Goal: Contribute content

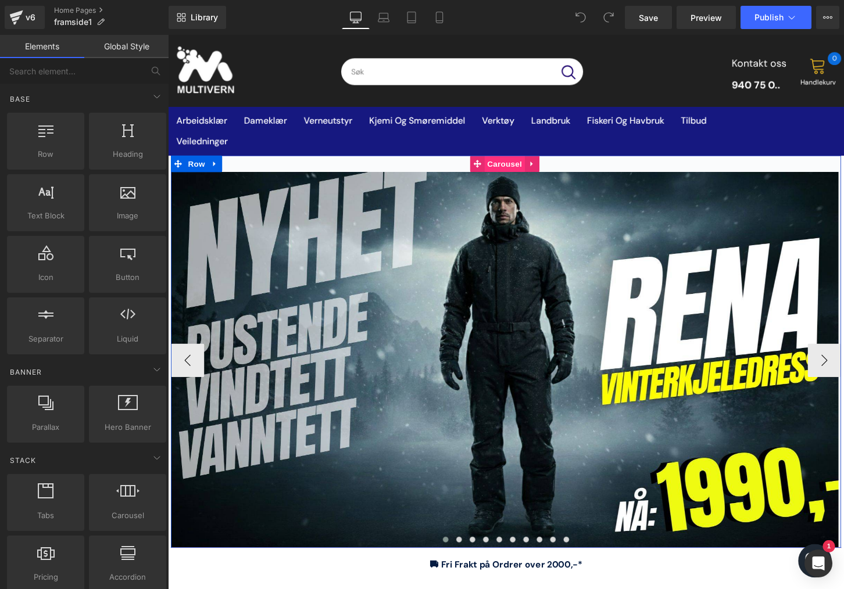
click at [515, 172] on span "Carousel" at bounding box center [518, 168] width 42 height 17
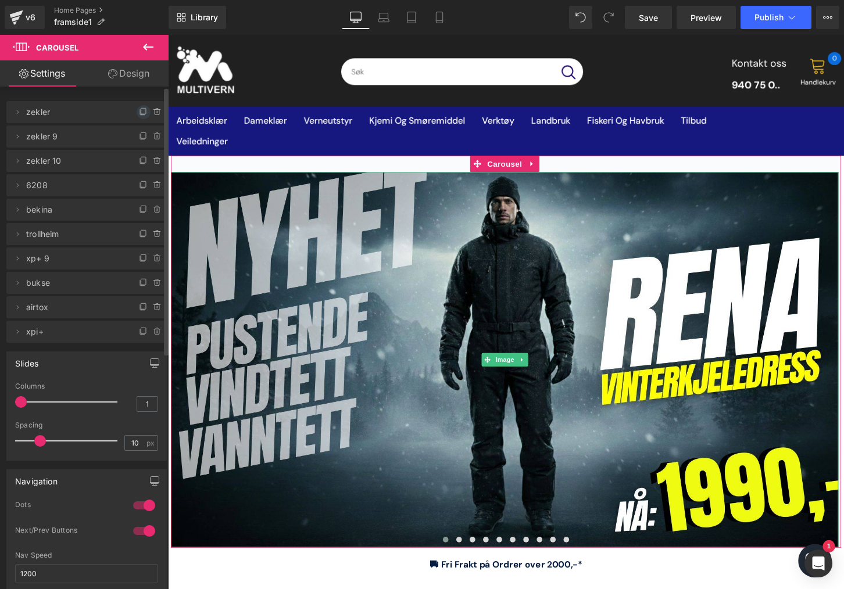
click at [141, 113] on icon at bounding box center [143, 111] width 5 height 6
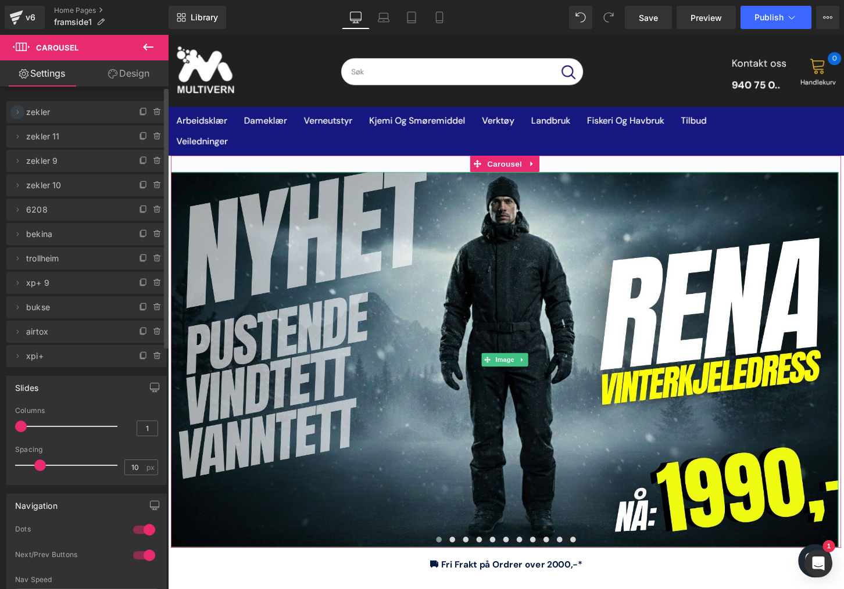
click at [23, 114] on span at bounding box center [17, 112] width 14 height 14
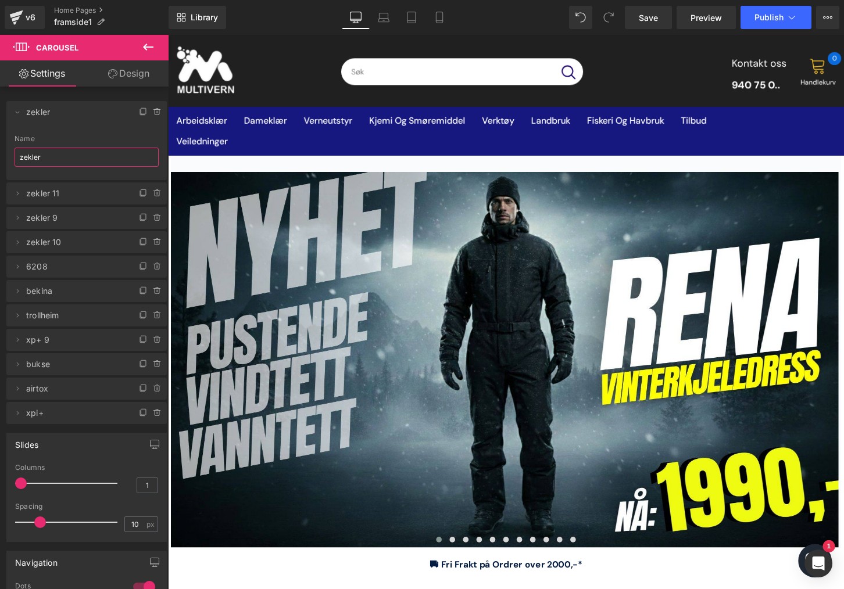
drag, startPoint x: 54, startPoint y: 156, endPoint x: -31, endPoint y: 164, distance: 85.2
click at [0, 164] on html "Carousel You are previewing how the will restyle your page. You can not edit El…" at bounding box center [422, 294] width 844 height 589
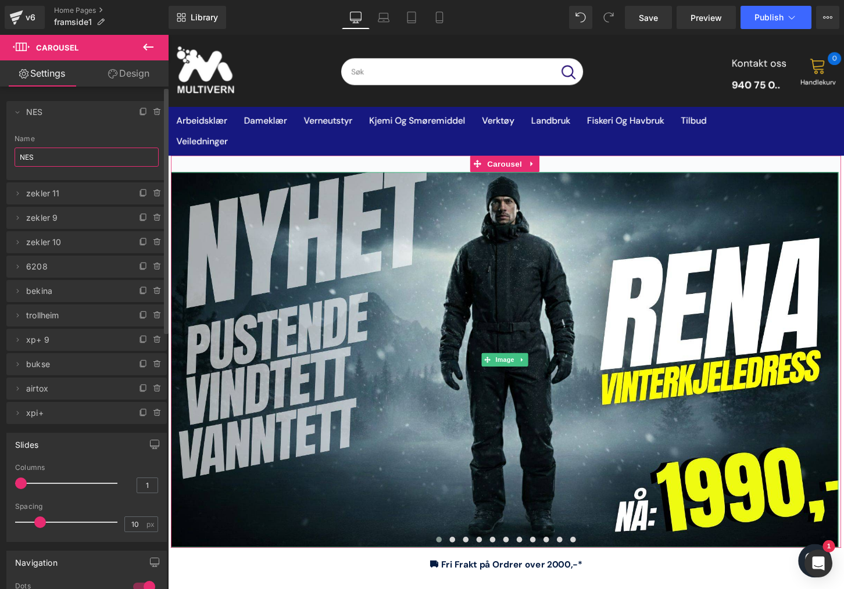
type input "NES"
click at [68, 131] on li "Delete Cancel NES zekler Name NES" at bounding box center [86, 140] width 160 height 79
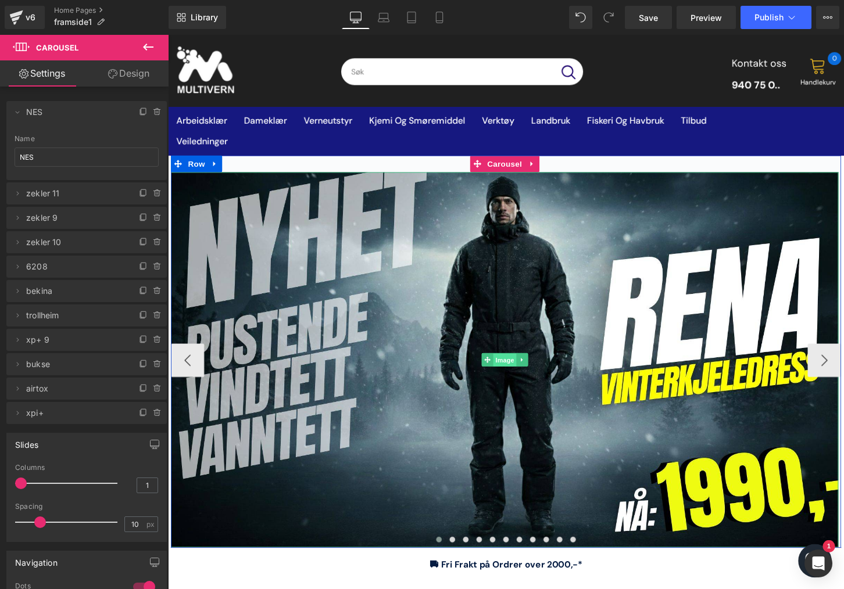
click at [510, 369] on span "Image" at bounding box center [518, 374] width 24 height 14
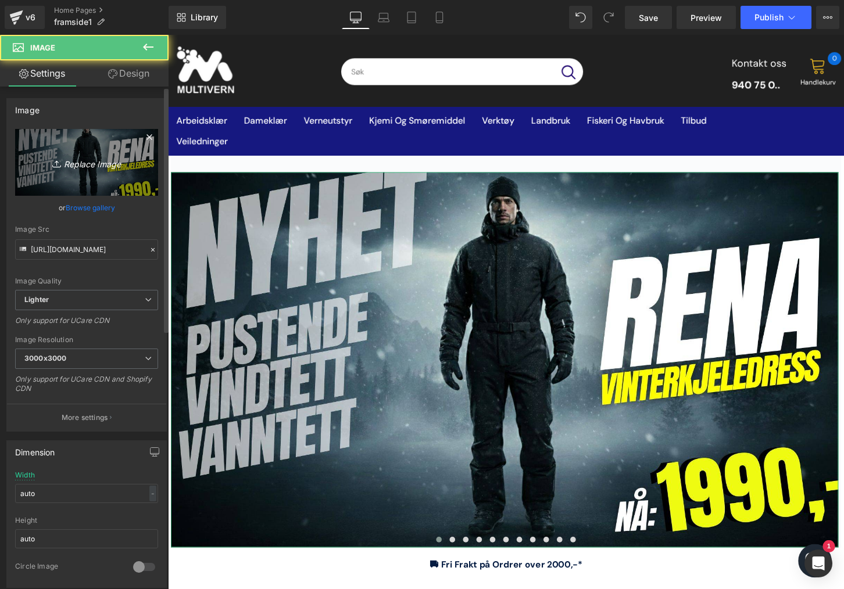
click at [63, 158] on icon "Replace Image" at bounding box center [86, 162] width 93 height 15
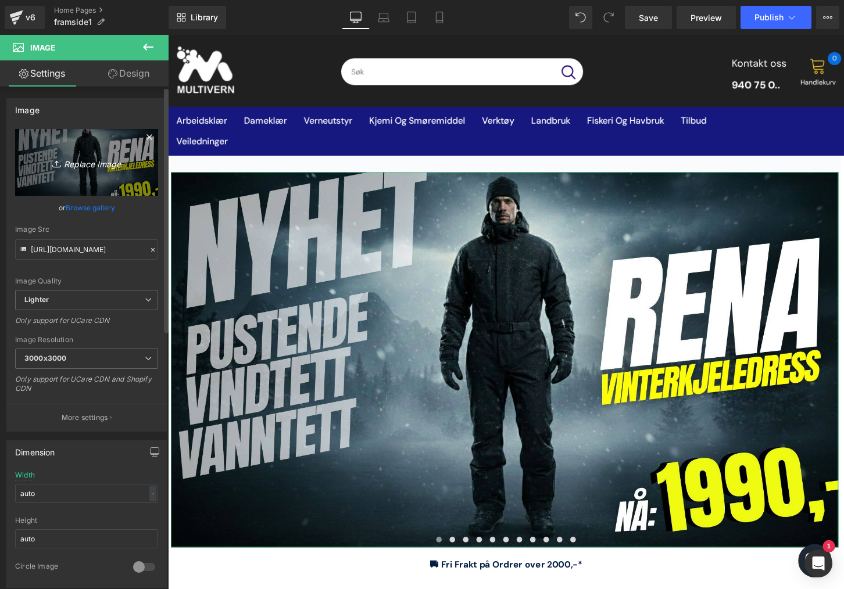
type input "C:\fakepath\høyde 19.05cm og bredde 33.87 cm (9).jpg"
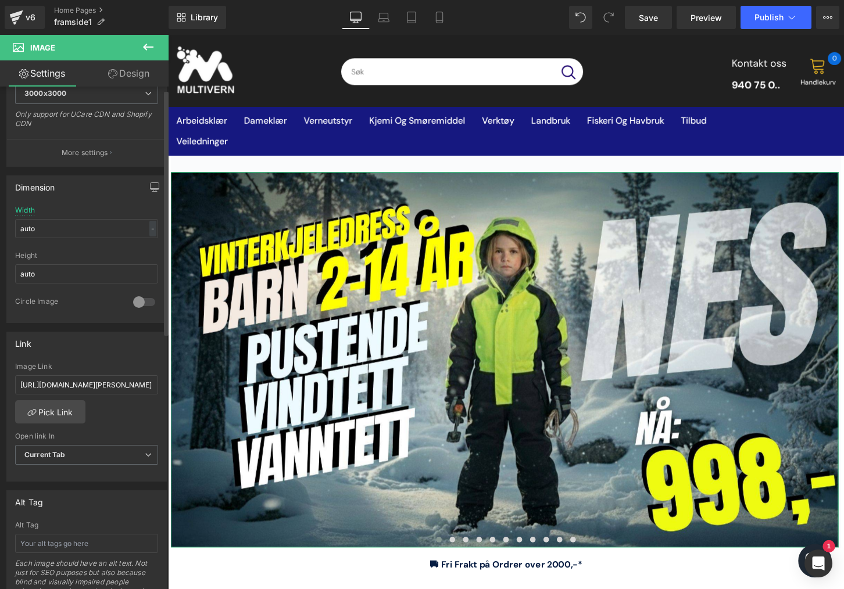
scroll to position [291, 0]
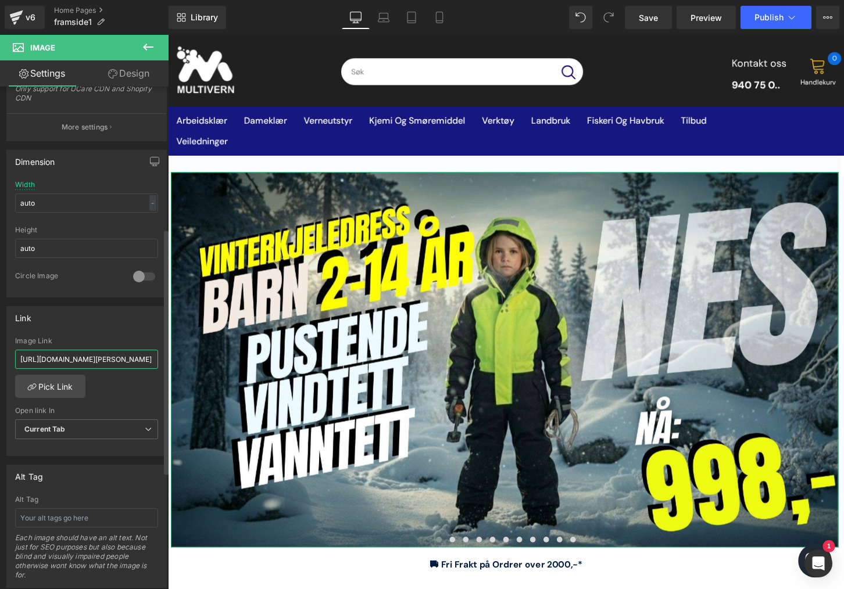
click at [85, 362] on input "[URL][DOMAIN_NAME][PERSON_NAME]" at bounding box center [86, 359] width 143 height 19
paste input "arn-bs-nes-676593?_pos=2&_sid=a7cd3f7fe&_ss=r"
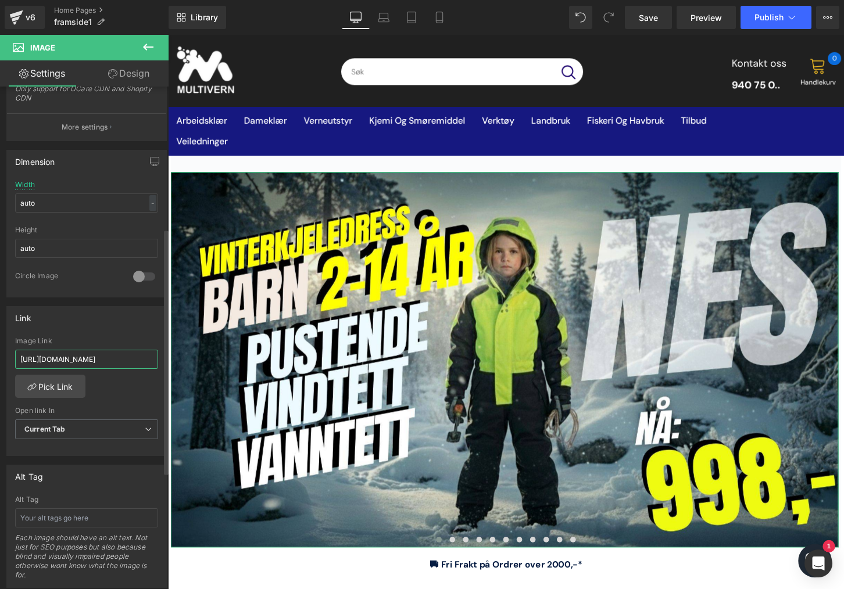
type input "[URL][DOMAIN_NAME]"
click at [101, 335] on div "Link [URL][DOMAIN_NAME][PERSON_NAME] Image Link [URL][DOMAIN_NAME] Pick Link Cu…" at bounding box center [86, 381] width 160 height 151
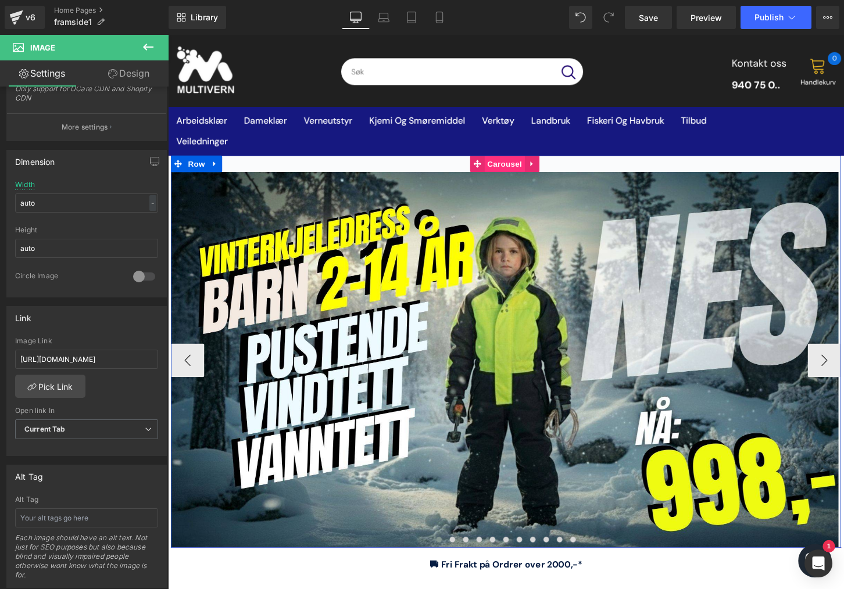
click at [501, 170] on span "Carousel" at bounding box center [518, 168] width 42 height 17
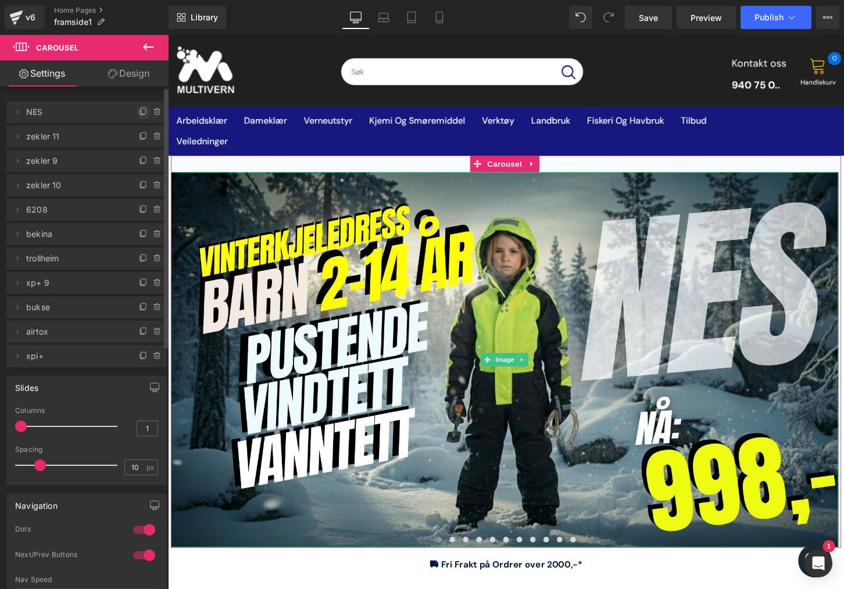
click at [139, 113] on icon at bounding box center [143, 112] width 9 height 9
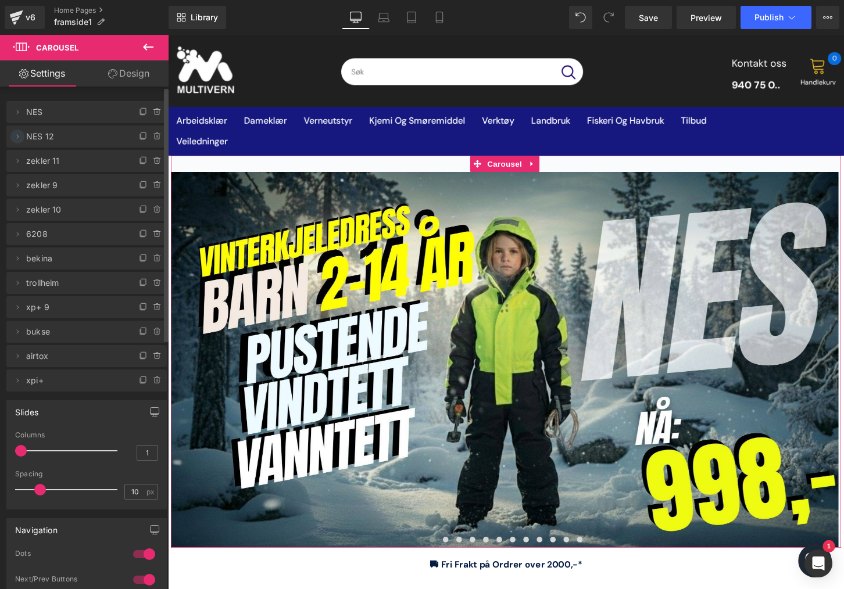
click at [16, 135] on icon at bounding box center [17, 136] width 9 height 9
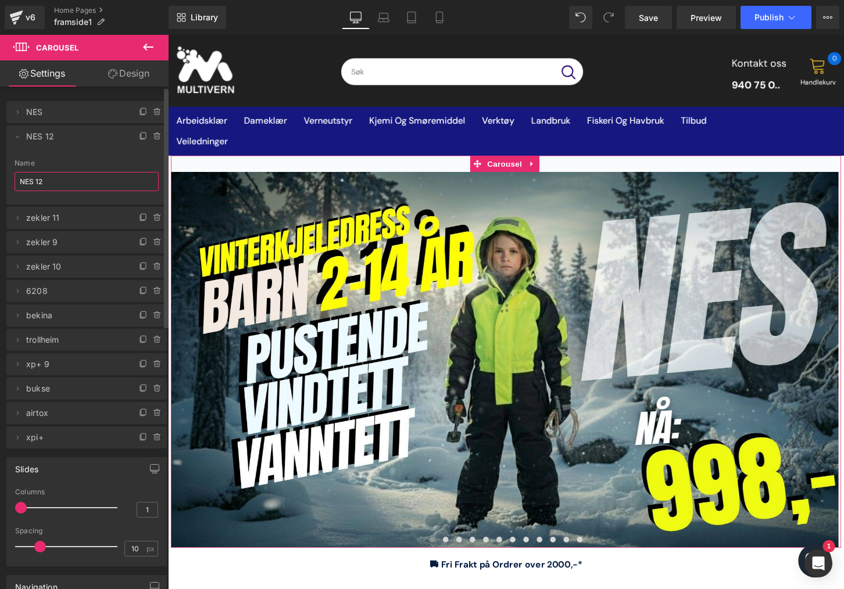
drag, startPoint x: 36, startPoint y: 180, endPoint x: 8, endPoint y: 180, distance: 28.5
click at [8, 180] on div "NES 12 Name NES 12" at bounding box center [86, 181] width 160 height 45
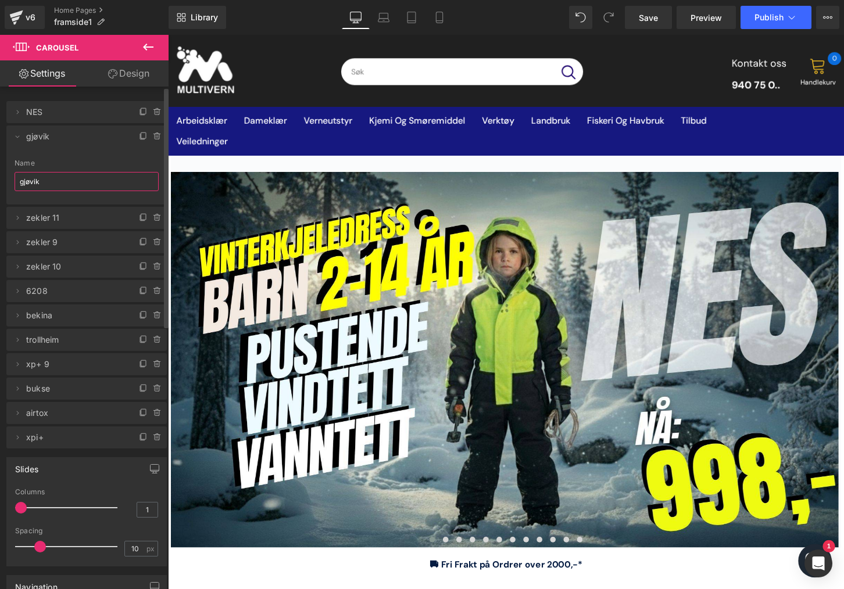
type input "gjøvik"
click at [76, 149] on li "Delete Cancel gjøvik NES 12 Name [GEOGRAPHIC_DATA]" at bounding box center [86, 165] width 160 height 79
click at [440, 543] on div "Loading Product Data" at bounding box center [422, 543] width 84 height 13
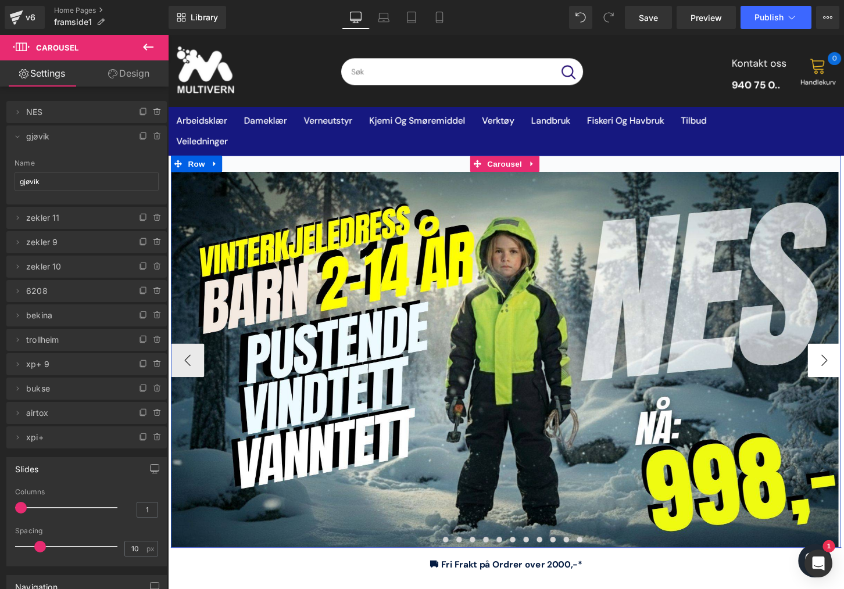
click at [843, 375] on button "›" at bounding box center [850, 373] width 35 height 35
click at [518, 373] on span "Image" at bounding box center [518, 373] width 24 height 14
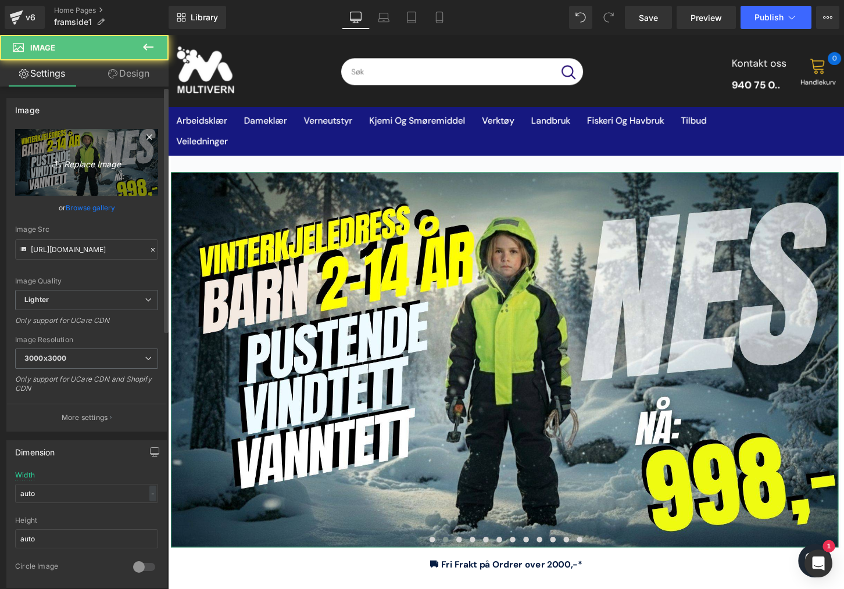
click at [77, 160] on icon "Replace Image" at bounding box center [86, 162] width 93 height 15
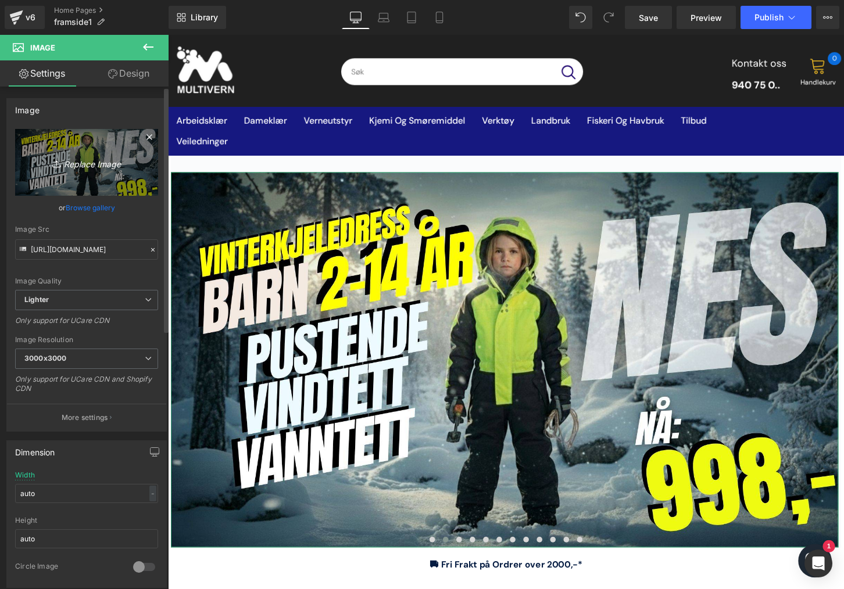
type input "C:\fakepath\høyde 19.05cm og bredde 33.87 cm (8).jpg"
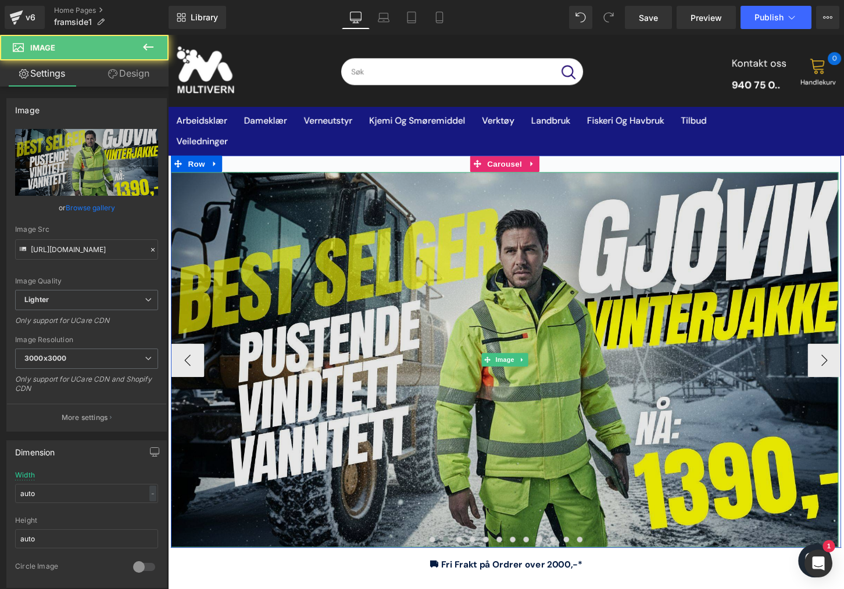
click at [555, 342] on img at bounding box center [518, 373] width 694 height 391
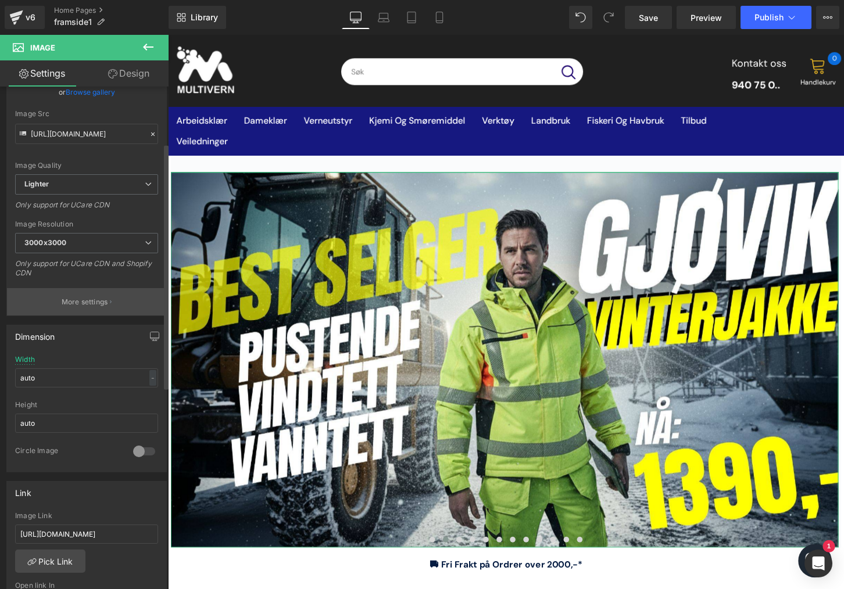
scroll to position [116, 0]
click at [81, 534] on input "[URL][DOMAIN_NAME]" at bounding box center [86, 533] width 143 height 19
paste input "[URL][DOMAIN_NAME]"
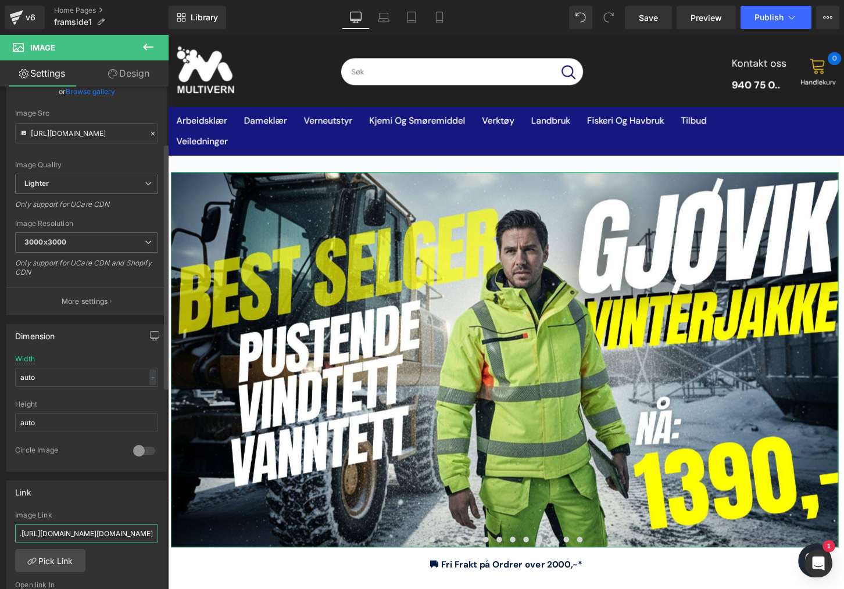
type input "https://www.[URL][DOMAIN_NAME][DOMAIN_NAME]"
click at [106, 507] on div "Link [URL][DOMAIN_NAME] Image Link https://www.[URL][DOMAIN_NAME][DOMAIN_NAME] …" at bounding box center [86, 556] width 160 height 151
click at [121, 507] on div "Link [URL][DOMAIN_NAME] Image Link https://www.[URL][DOMAIN_NAME][DOMAIN_NAME] …" at bounding box center [86, 556] width 160 height 151
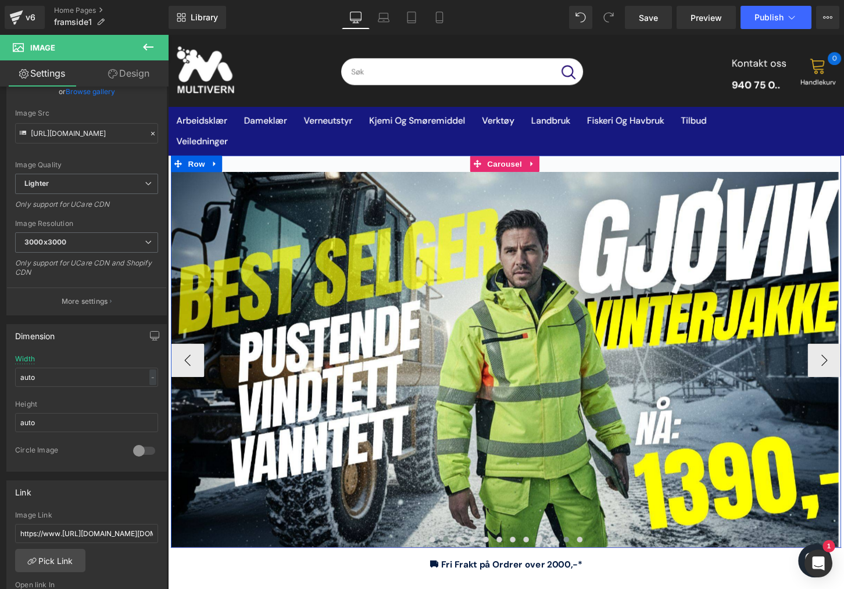
click at [579, 557] on span at bounding box center [582, 560] width 6 height 6
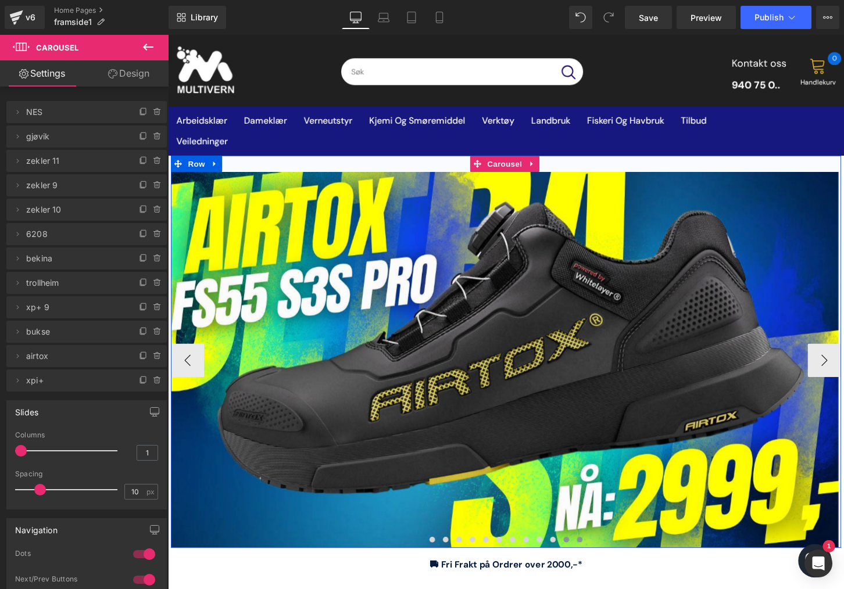
click at [593, 563] on span at bounding box center [596, 560] width 6 height 6
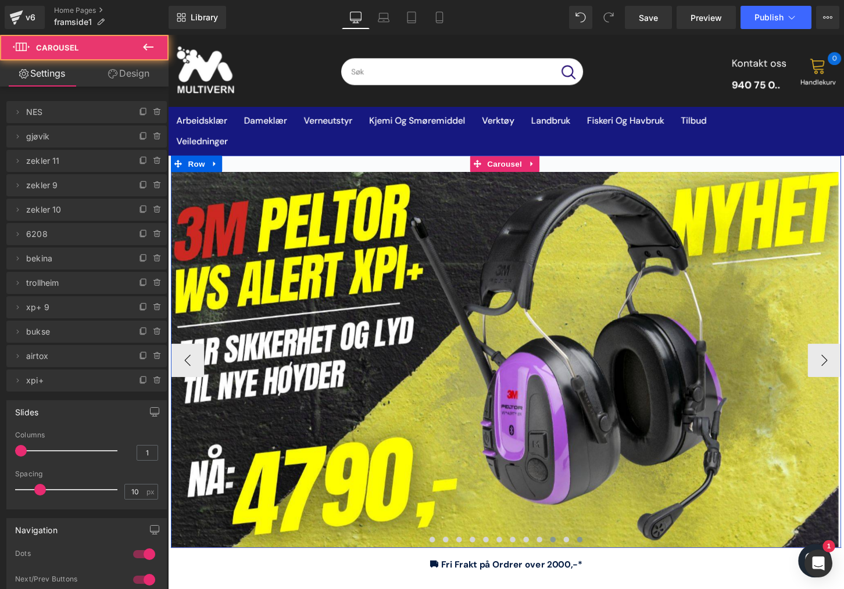
click at [567, 563] on button at bounding box center [568, 560] width 14 height 12
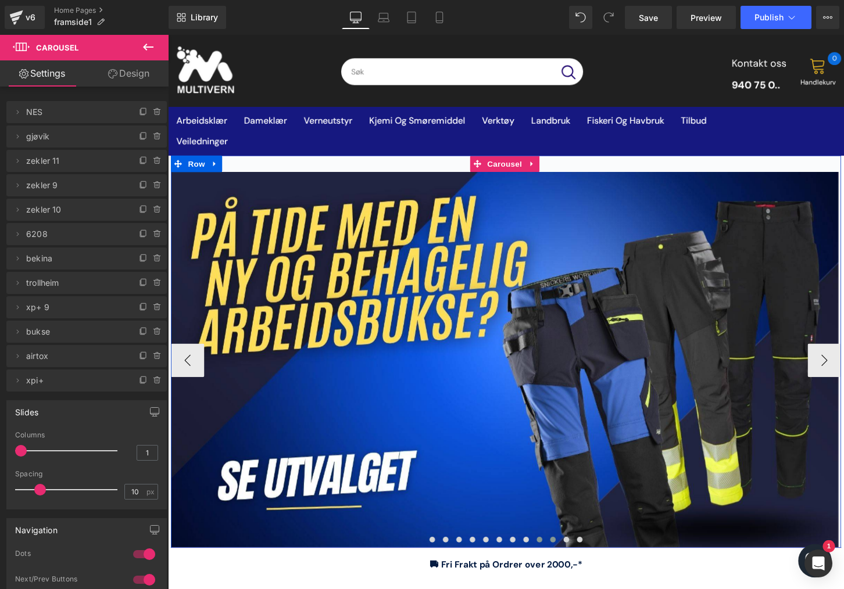
click at [552, 562] on span at bounding box center [555, 560] width 6 height 6
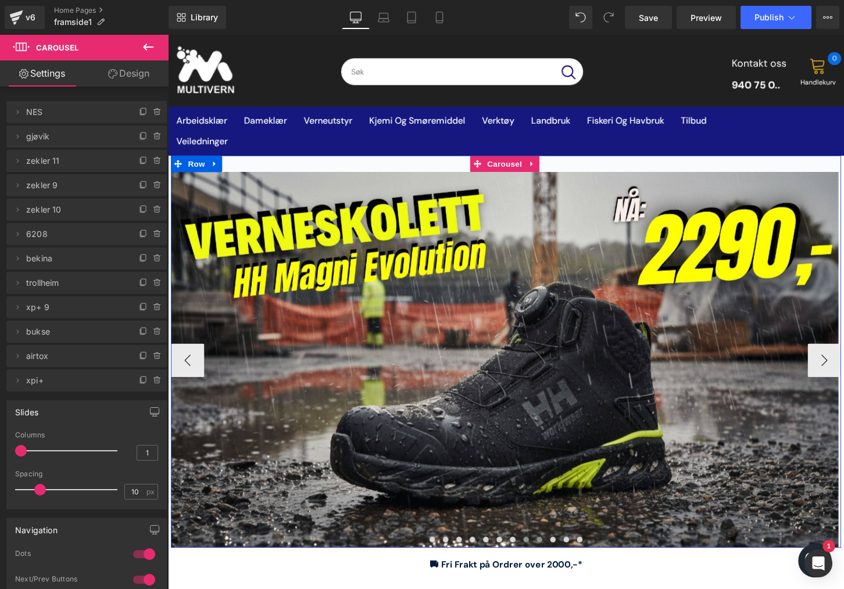
click at [541, 563] on button at bounding box center [540, 560] width 14 height 12
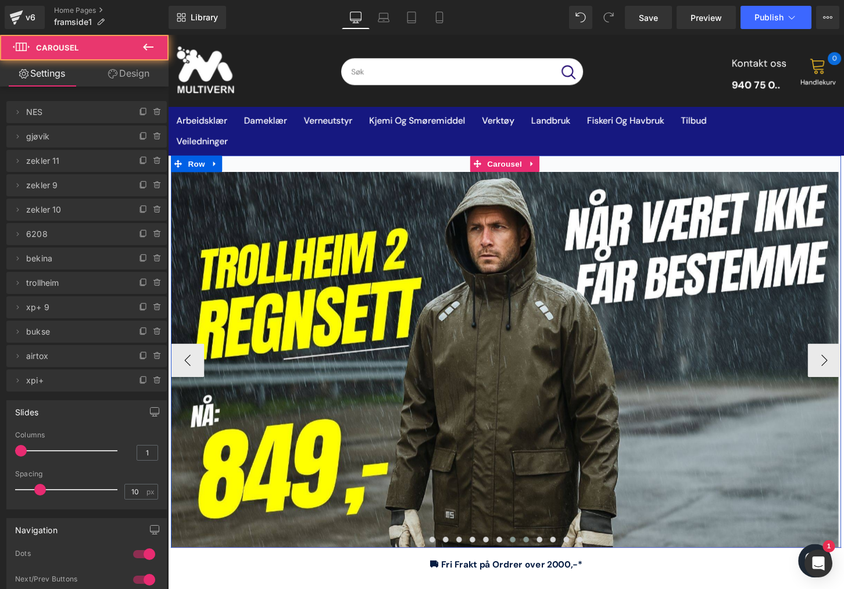
click at [524, 563] on button at bounding box center [527, 560] width 14 height 12
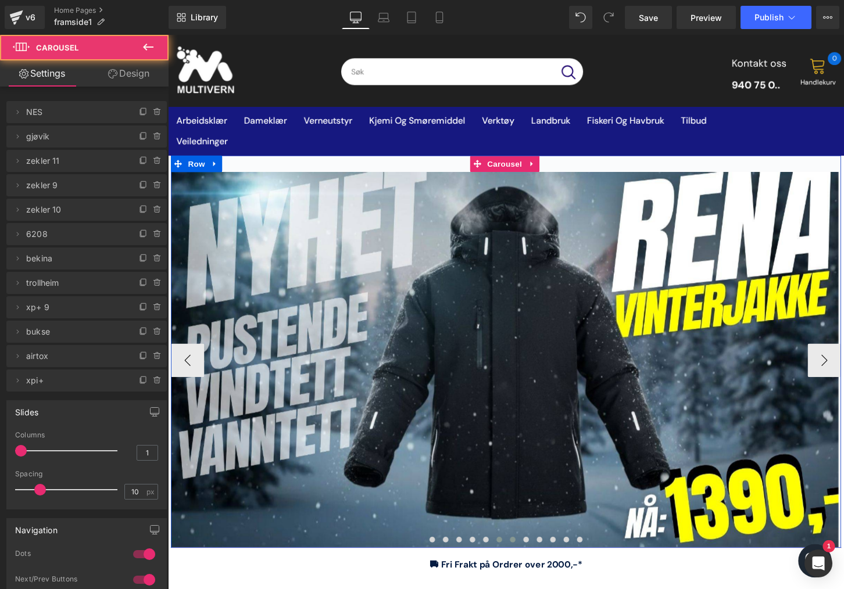
click at [509, 564] on button at bounding box center [513, 560] width 14 height 12
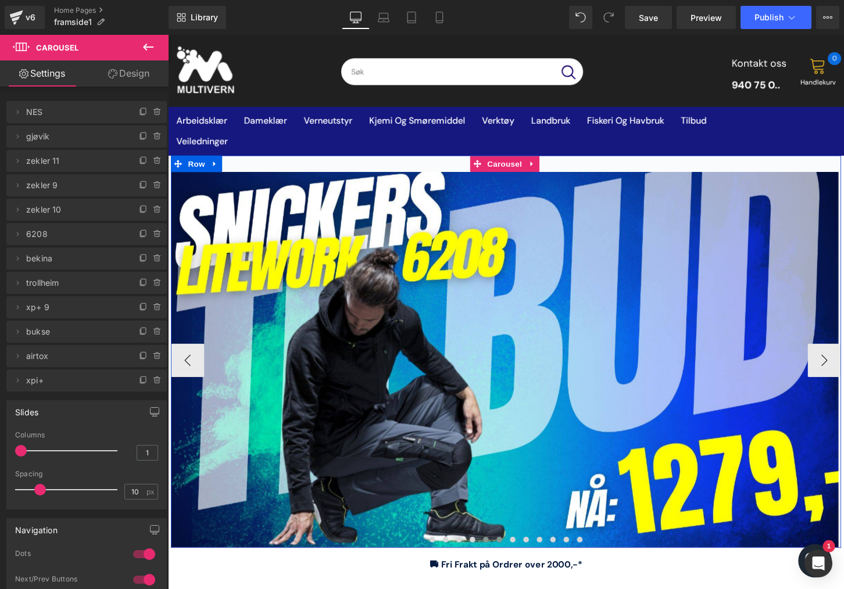
click at [496, 562] on span at bounding box center [499, 560] width 6 height 6
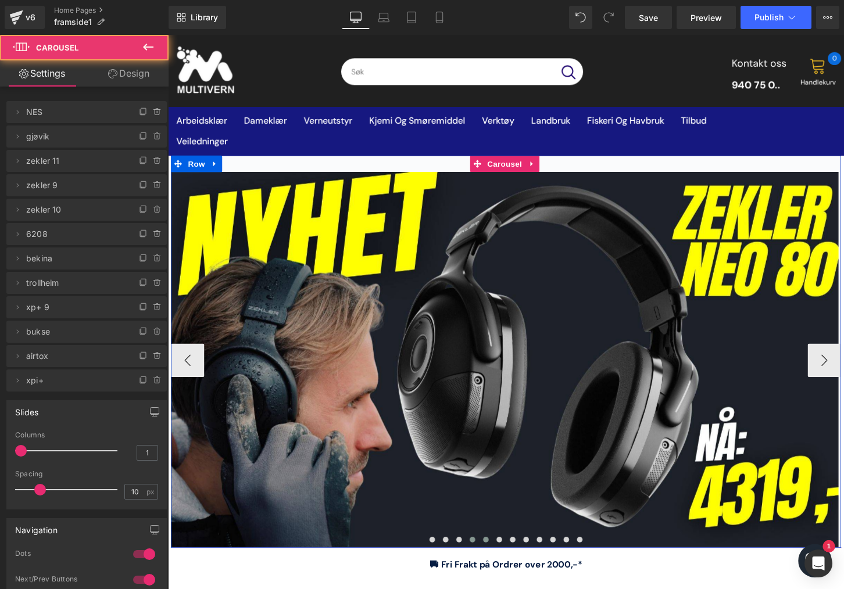
click at [483, 563] on button at bounding box center [485, 560] width 14 height 12
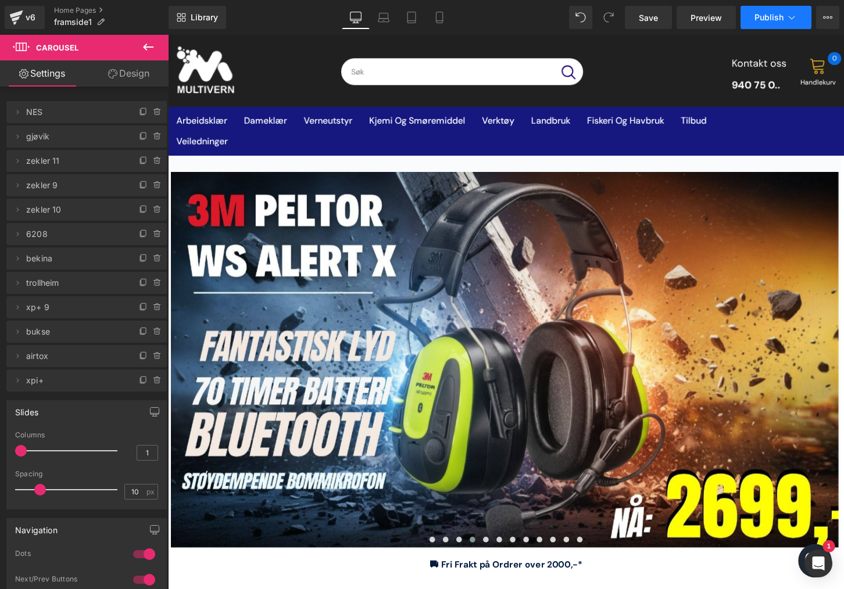
click at [769, 15] on span "Publish" at bounding box center [768, 17] width 29 height 9
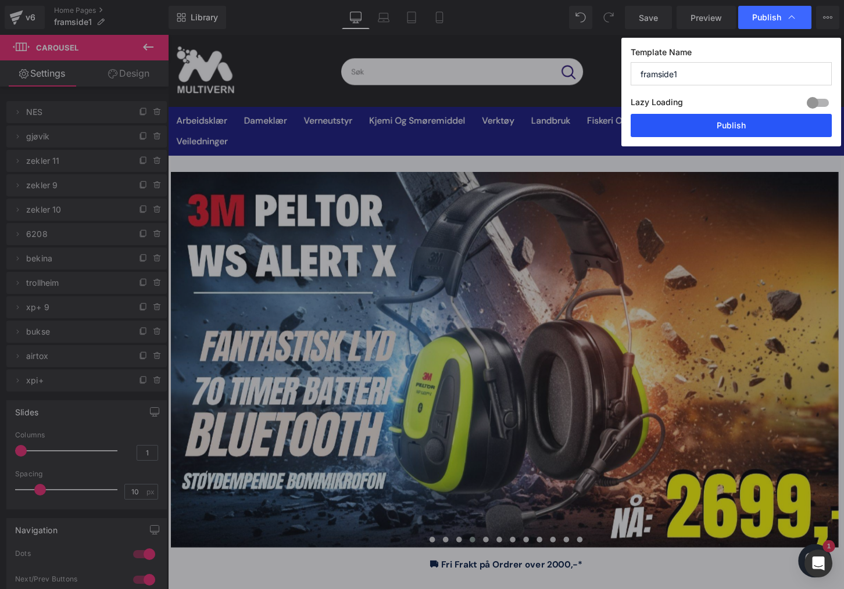
click at [704, 123] on button "Publish" at bounding box center [731, 125] width 201 height 23
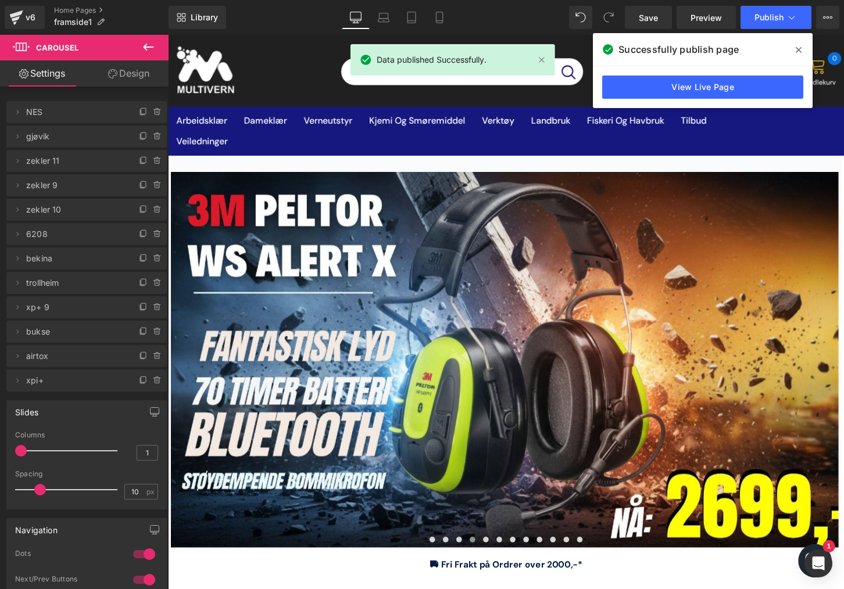
click at [798, 53] on icon at bounding box center [799, 49] width 6 height 9
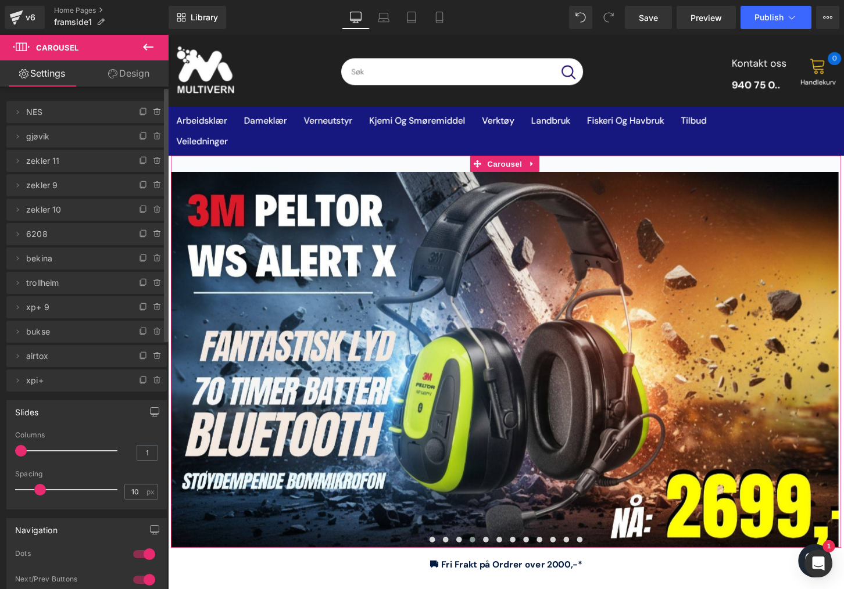
click at [74, 139] on span "gjøvik" at bounding box center [75, 137] width 98 height 22
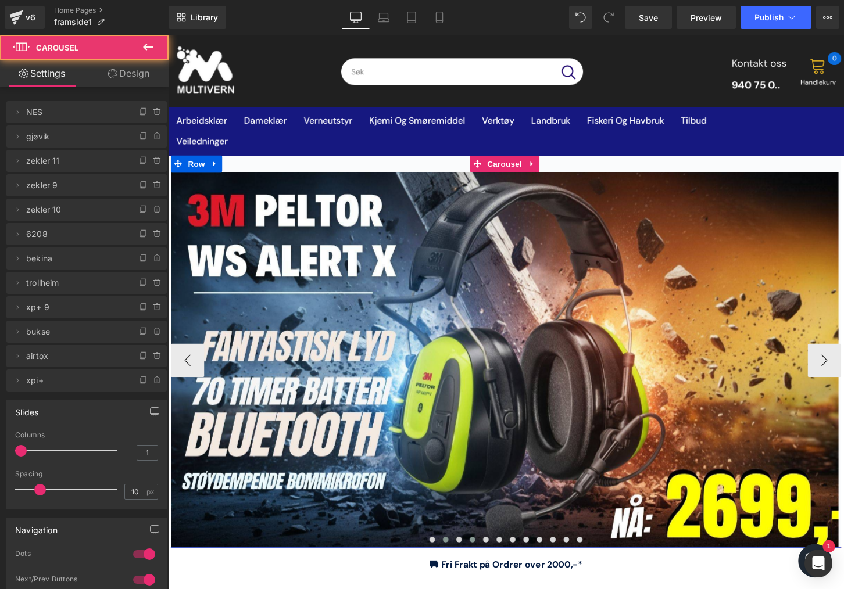
click at [456, 556] on button at bounding box center [457, 560] width 14 height 12
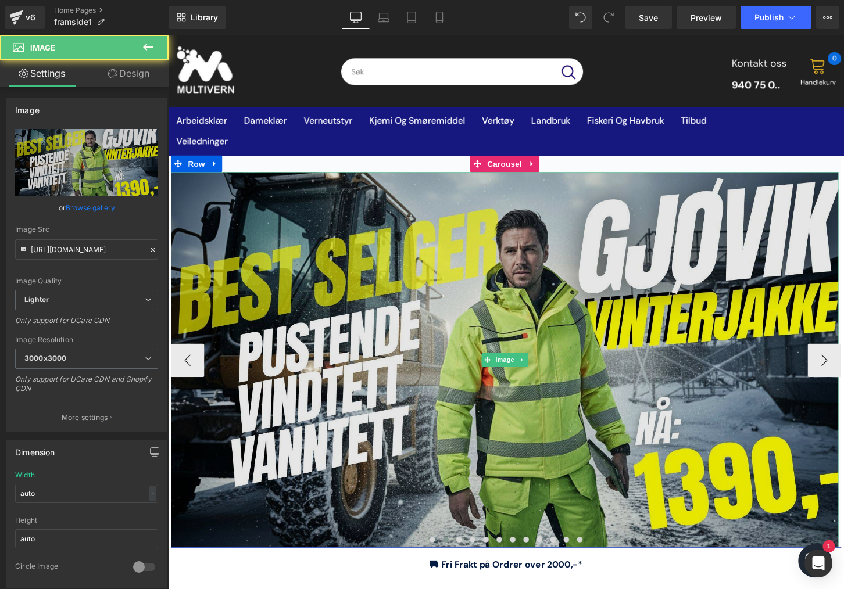
click at [536, 310] on img at bounding box center [518, 373] width 694 height 391
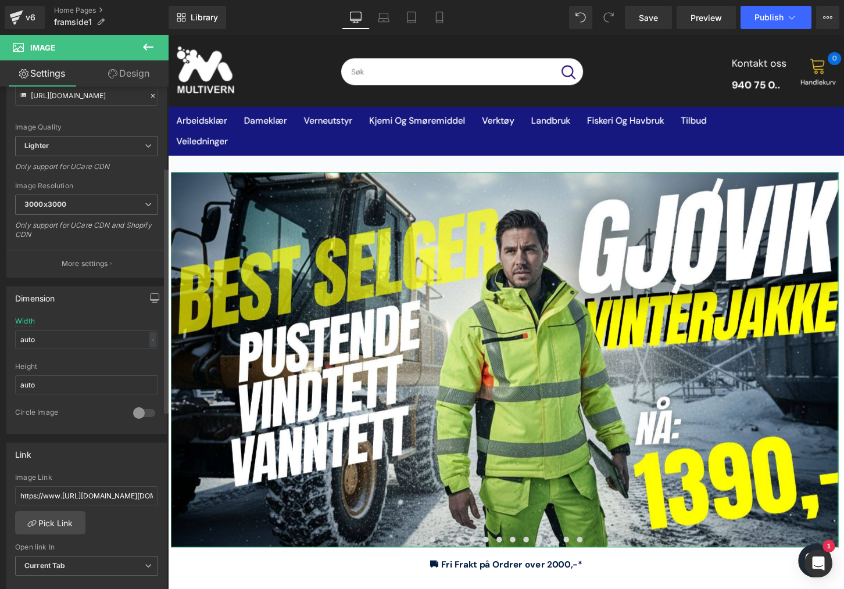
scroll to position [174, 0]
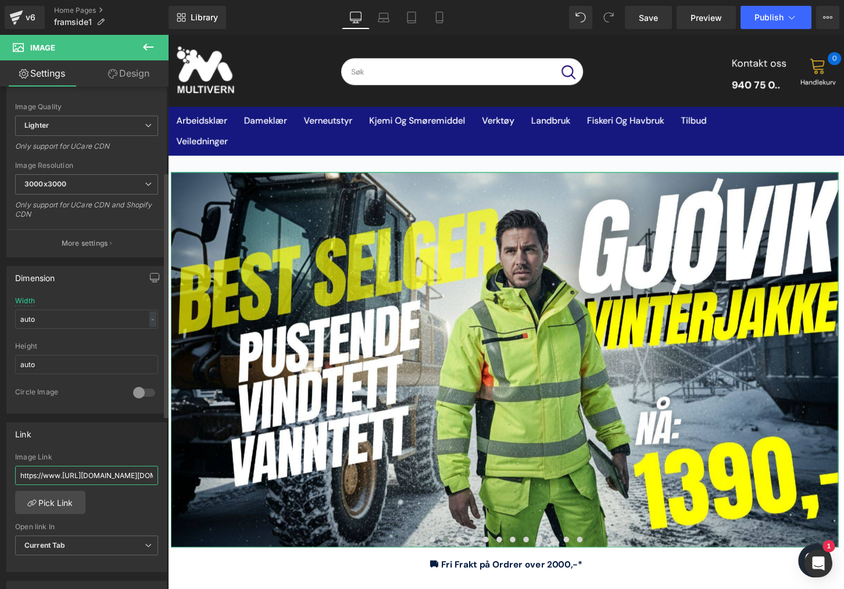
click at [88, 475] on input "https://www.[URL][DOMAIN_NAME][DOMAIN_NAME]" at bounding box center [86, 475] width 143 height 19
click at [60, 479] on input "https://www.[URL][DOMAIN_NAME][DOMAIN_NAME]" at bounding box center [86, 475] width 143 height 19
click at [60, 478] on input "https://www.[URL][DOMAIN_NAME][DOMAIN_NAME]" at bounding box center [86, 475] width 143 height 19
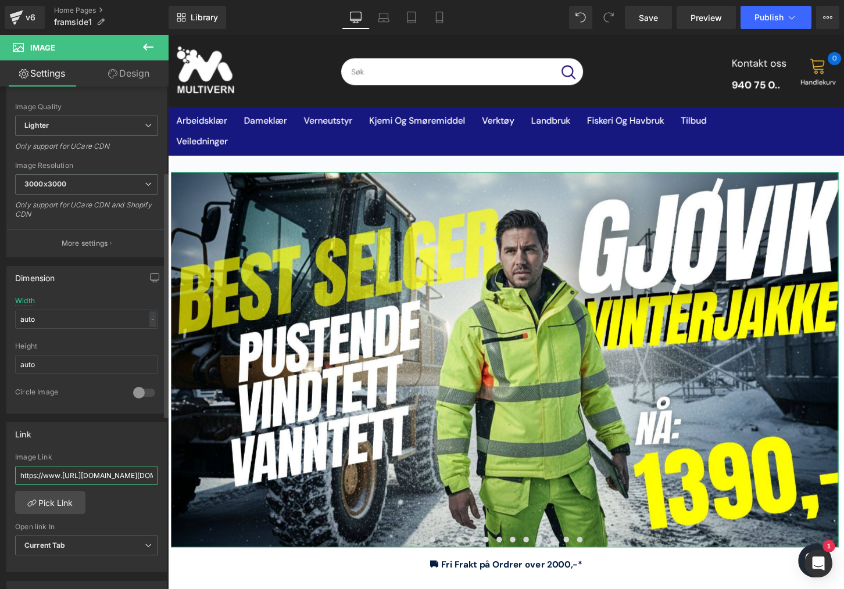
click at [60, 478] on input "https://www.[URL][DOMAIN_NAME][DOMAIN_NAME]" at bounding box center [86, 475] width 143 height 19
paste input "[DOMAIN_NAME][URL]"
type input "[URL][DOMAIN_NAME]"
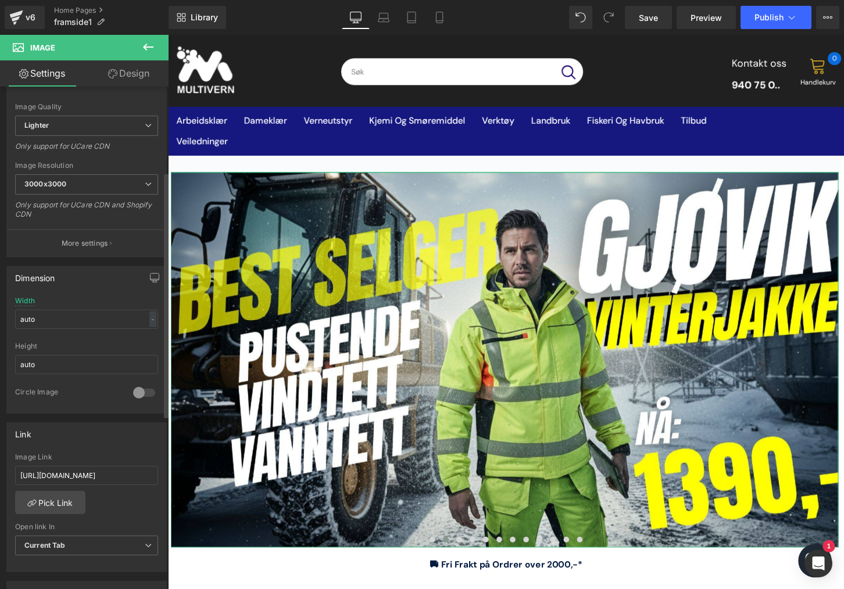
click at [80, 454] on div "Image Link" at bounding box center [86, 457] width 143 height 8
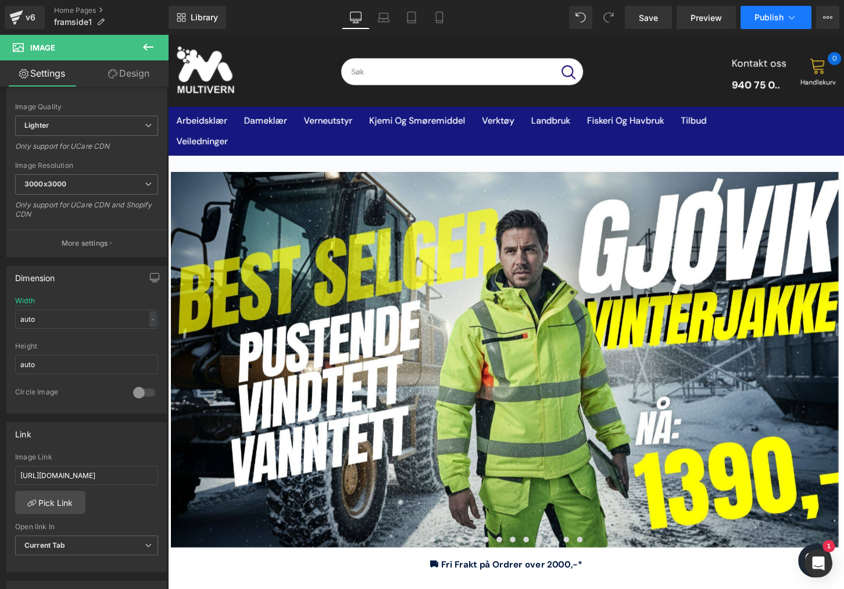
click at [762, 16] on span "Publish" at bounding box center [768, 17] width 29 height 9
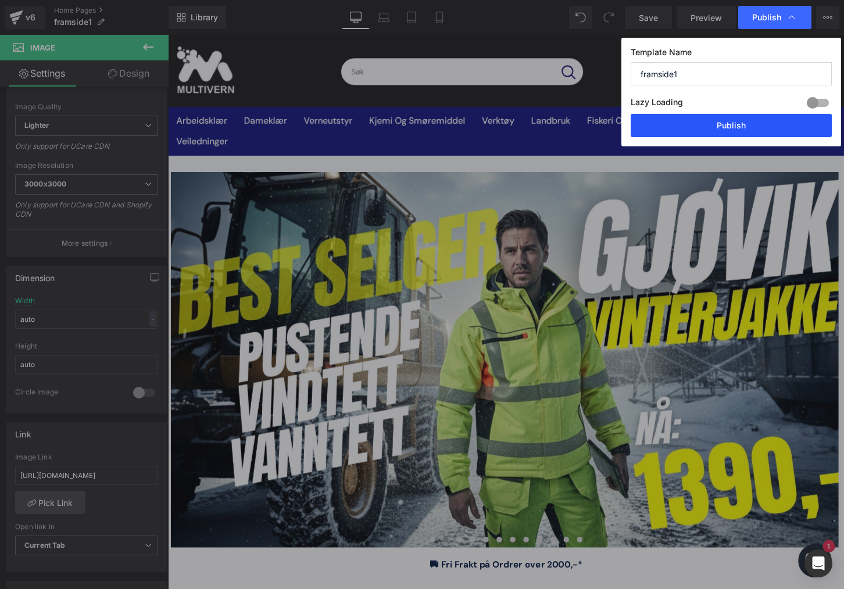
click at [683, 131] on button "Publish" at bounding box center [731, 125] width 201 height 23
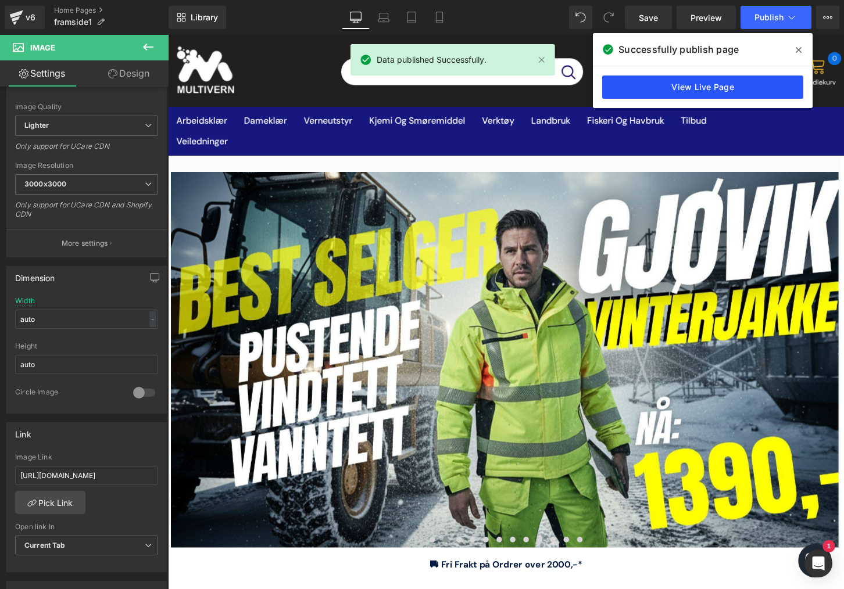
click at [729, 83] on link "View Live Page" at bounding box center [702, 87] width 201 height 23
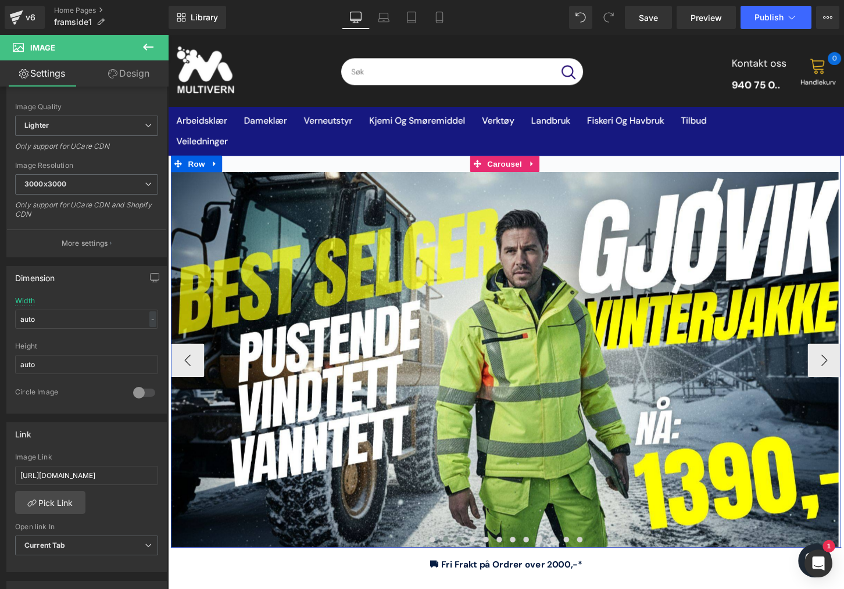
click at [470, 556] on button at bounding box center [471, 560] width 14 height 12
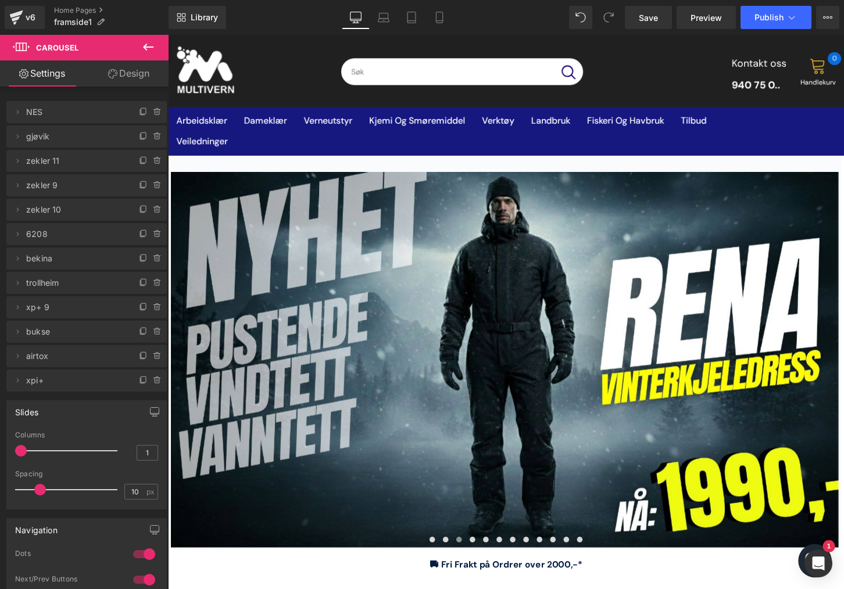
click at [442, 540] on div "Loading Product Data" at bounding box center [422, 543] width 84 height 13
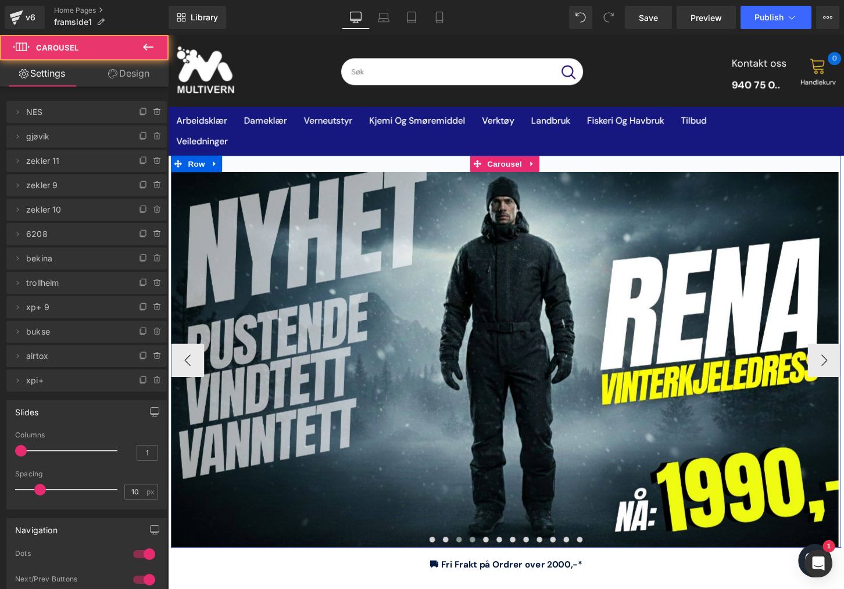
click at [482, 557] on span at bounding box center [485, 560] width 6 height 6
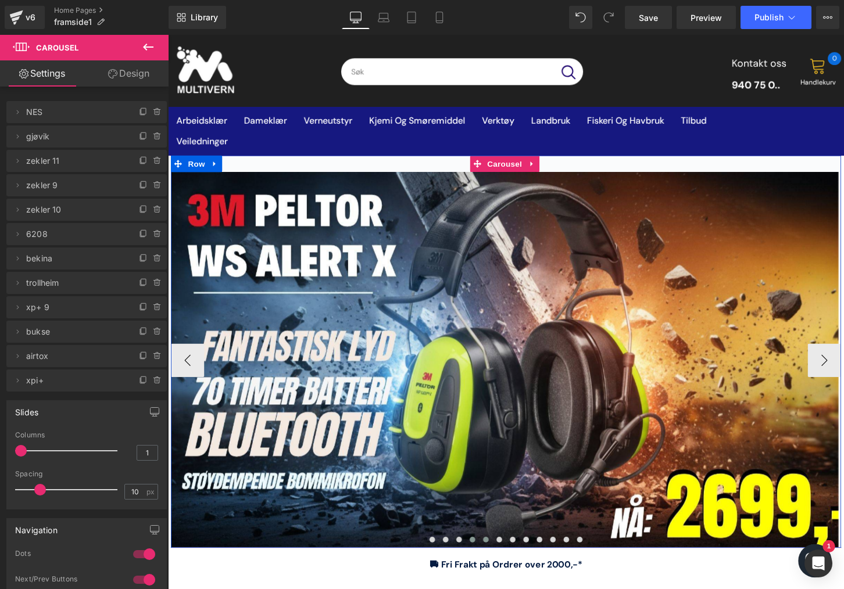
click at [492, 563] on button at bounding box center [499, 560] width 14 height 12
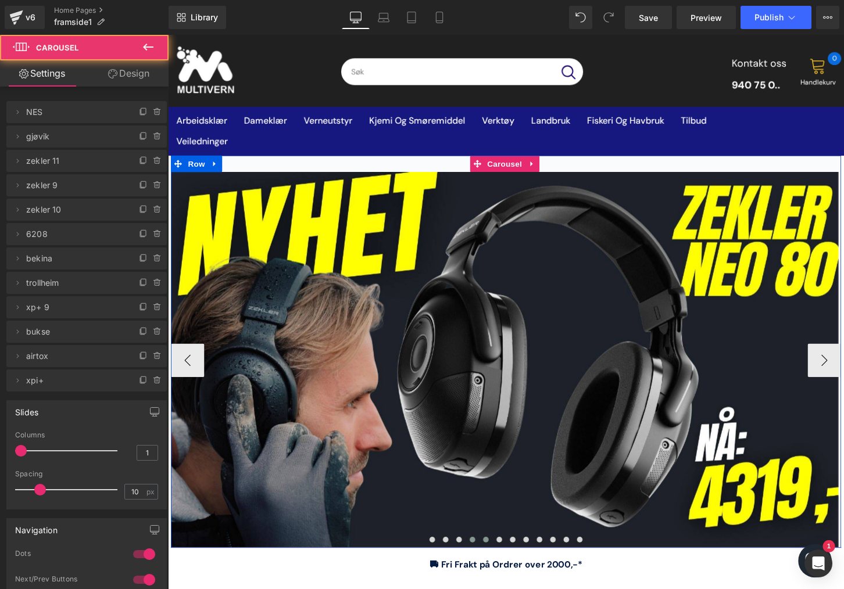
click at [482, 561] on span at bounding box center [485, 560] width 6 height 6
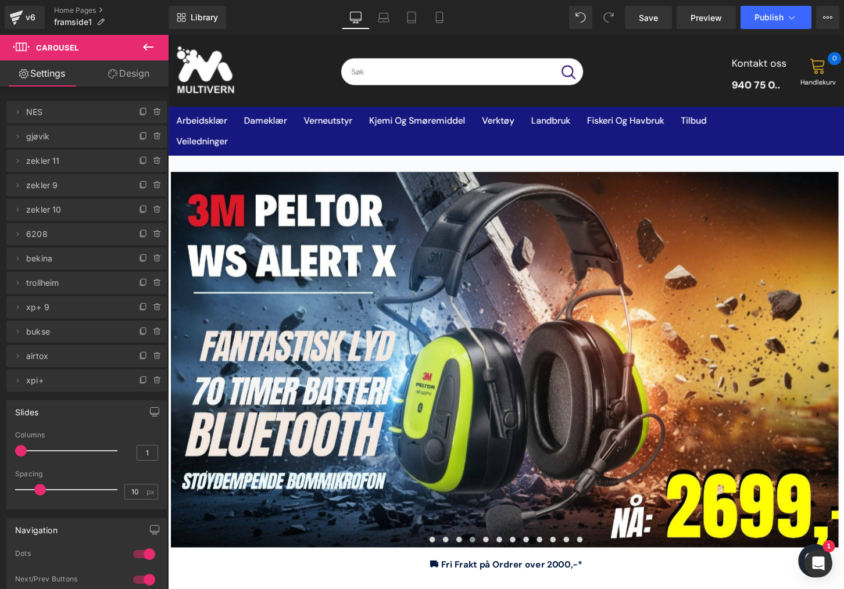
click at [456, 540] on div "Loading Product Data" at bounding box center [422, 543] width 84 height 13
click at [454, 543] on div "Loading Product Data" at bounding box center [422, 543] width 84 height 13
click at [455, 541] on div "Loading Product Data" at bounding box center [422, 543] width 84 height 13
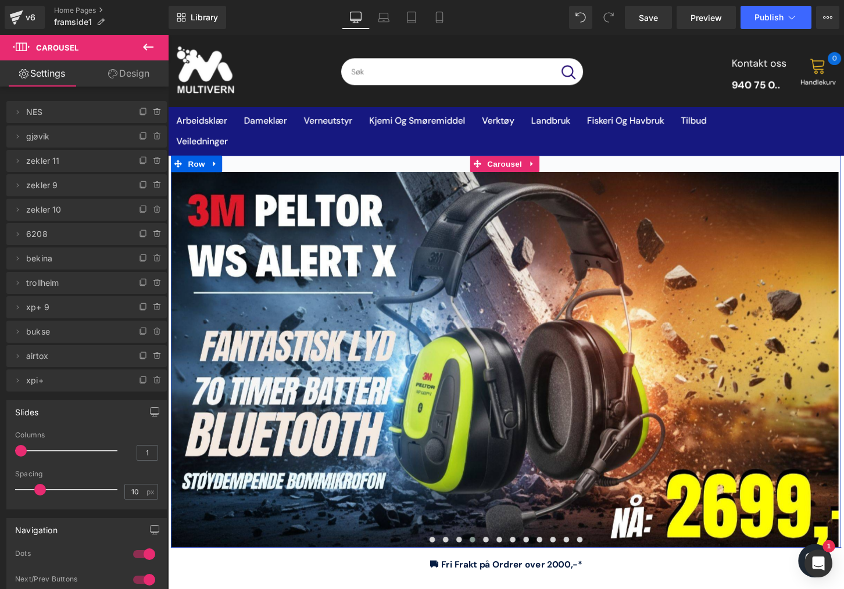
click at [453, 538] on div "Loading Product Data" at bounding box center [422, 543] width 84 height 13
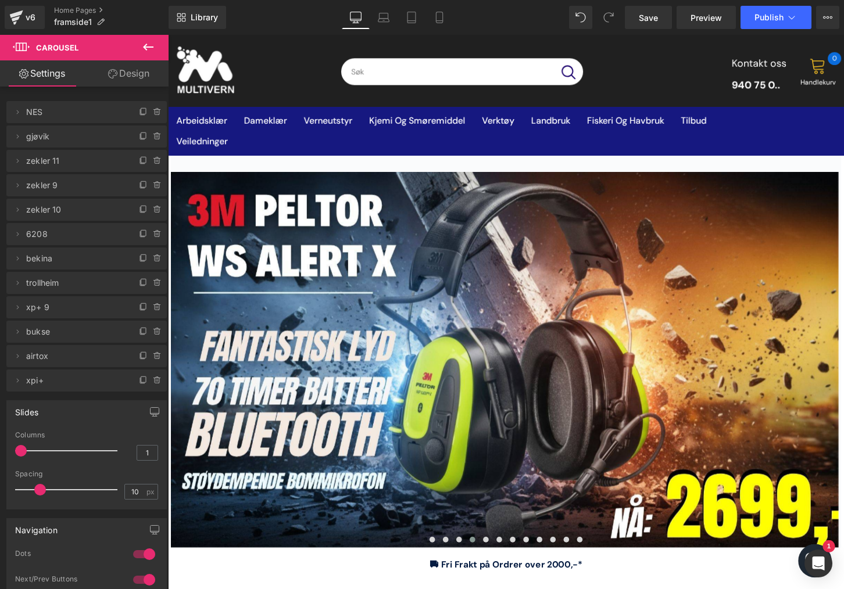
click at [452, 540] on div "Loading Product Data" at bounding box center [422, 543] width 84 height 13
click at [456, 542] on div "Loading Product Data" at bounding box center [422, 543] width 84 height 13
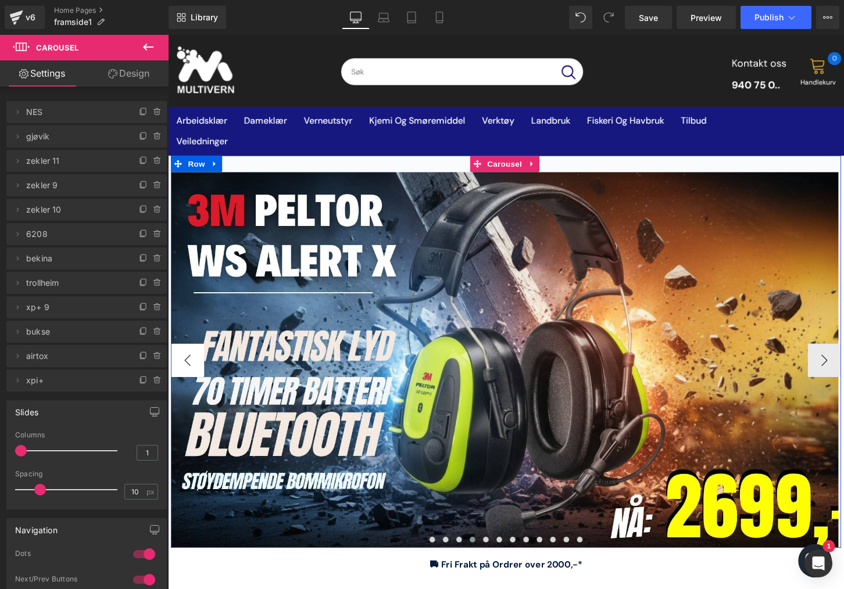
click at [191, 371] on button "‹" at bounding box center [188, 373] width 35 height 35
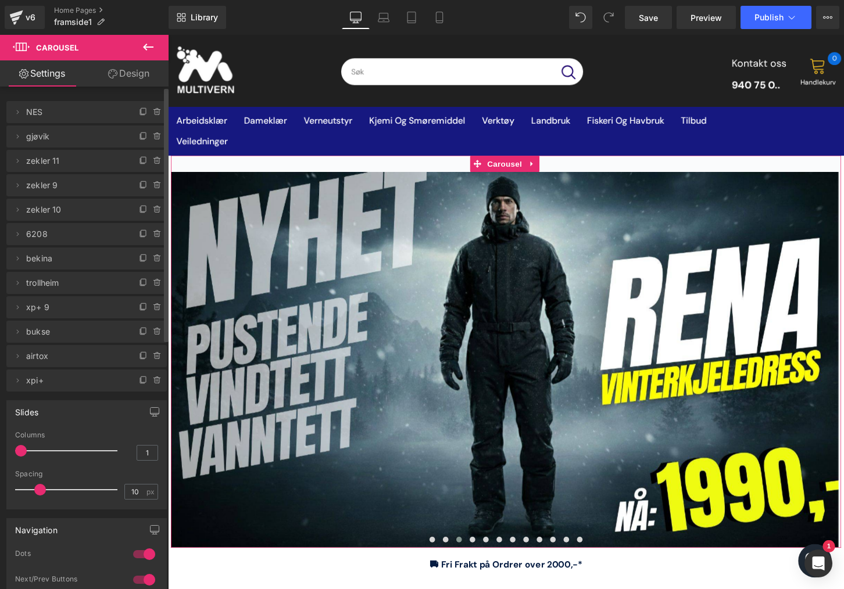
click at [71, 160] on span "zekler 11" at bounding box center [75, 161] width 98 height 22
click at [15, 162] on icon at bounding box center [17, 160] width 9 height 9
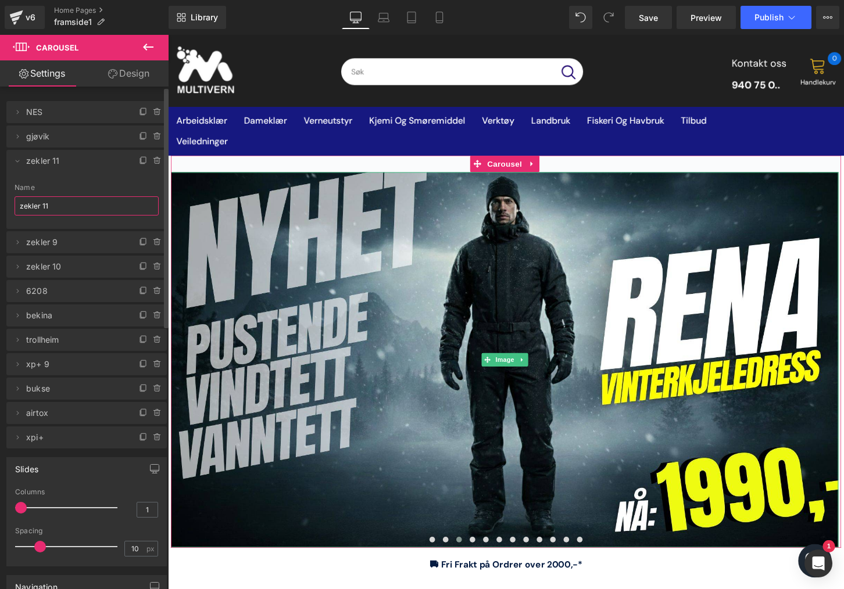
drag, startPoint x: 53, startPoint y: 212, endPoint x: 13, endPoint y: 206, distance: 39.9
click at [13, 206] on div "zekler 11 Name [PERSON_NAME] 11" at bounding box center [86, 206] width 160 height 45
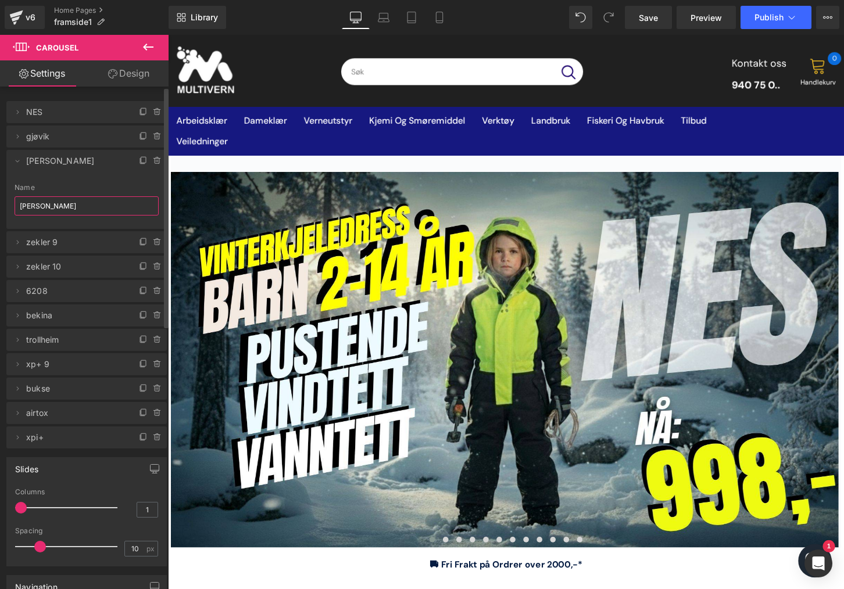
type input "[PERSON_NAME]"
click at [80, 174] on li "Delete Cancel [PERSON_NAME] 11 Name [PERSON_NAME]" at bounding box center [86, 189] width 160 height 79
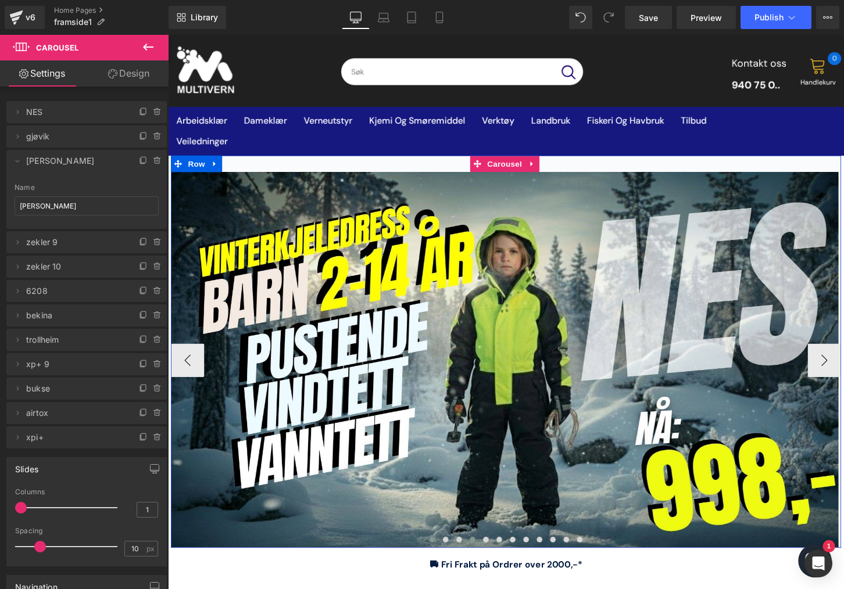
click at [482, 560] on span at bounding box center [485, 560] width 6 height 6
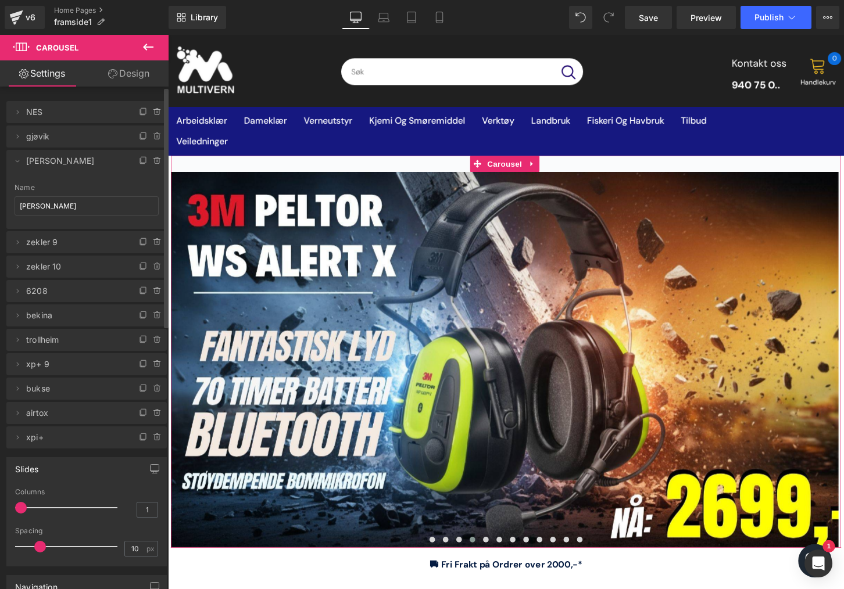
click at [76, 174] on li "Delete Cancel [PERSON_NAME] 11 Name [PERSON_NAME]" at bounding box center [86, 189] width 160 height 79
click at [13, 244] on icon at bounding box center [17, 242] width 9 height 9
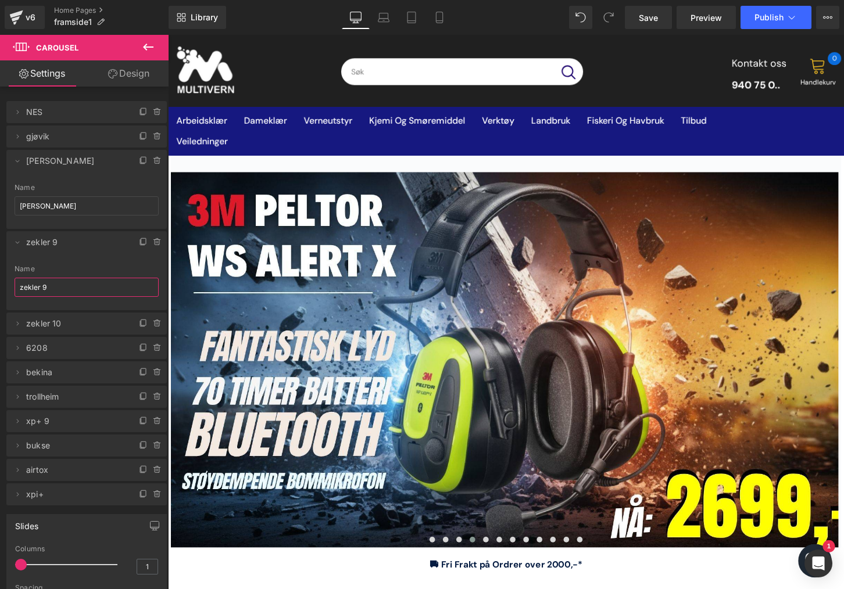
drag, startPoint x: 73, startPoint y: 292, endPoint x: -17, endPoint y: 287, distance: 89.6
click at [0, 287] on html "Image You are previewing how the will restyle your page. You can not edit Eleme…" at bounding box center [422, 294] width 844 height 589
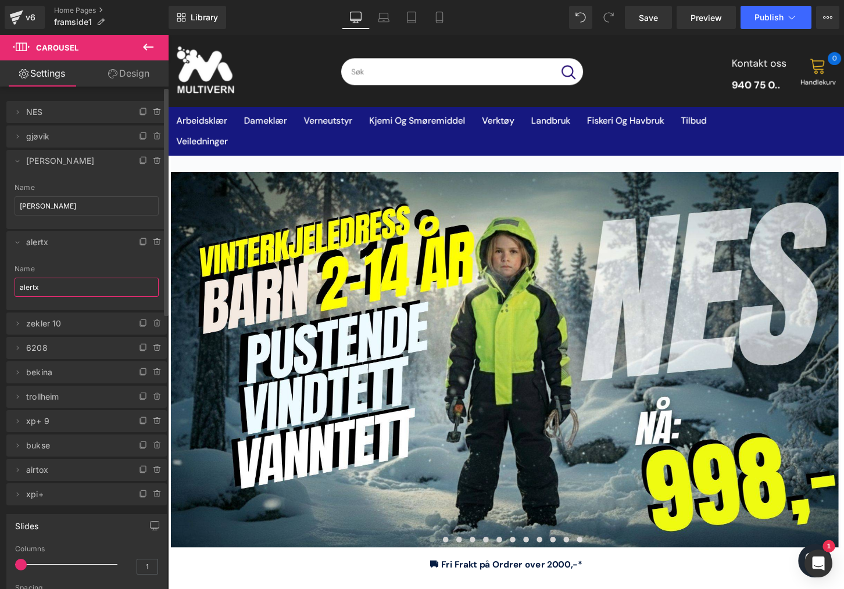
type input "alertx"
click at [82, 254] on li "Delete Cancel alertx zekler 9 Name alertx" at bounding box center [86, 270] width 160 height 79
click at [638, 20] on link "Save" at bounding box center [648, 17] width 47 height 23
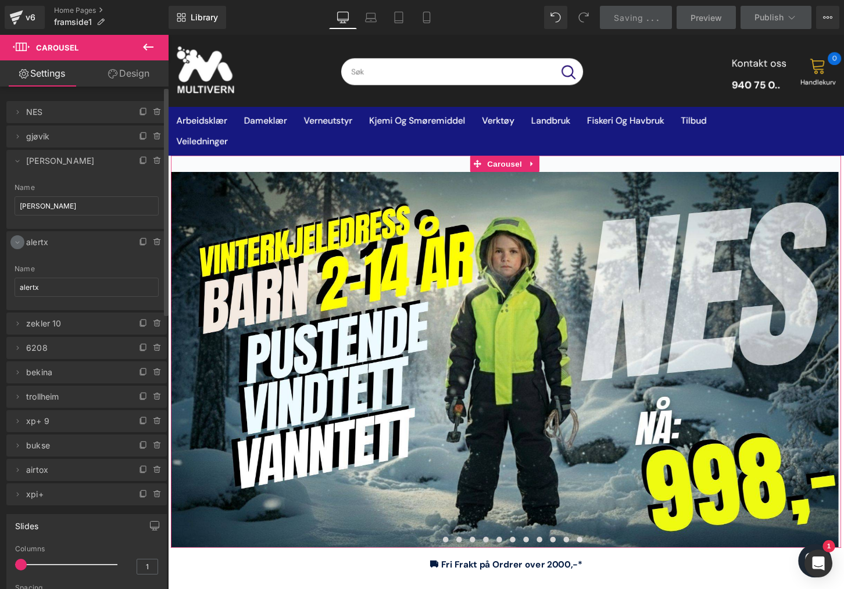
click at [19, 241] on icon at bounding box center [17, 242] width 9 height 9
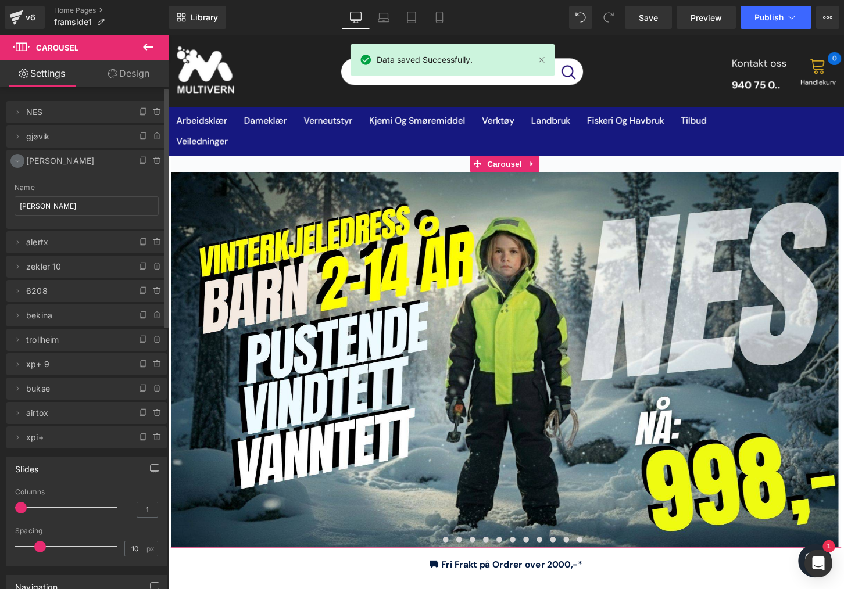
click at [13, 163] on icon at bounding box center [17, 160] width 9 height 9
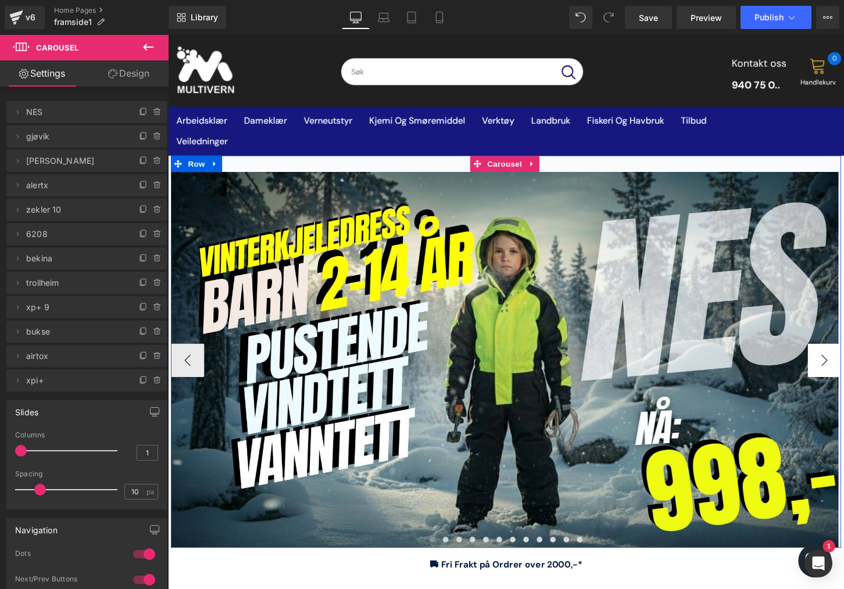
click at [839, 372] on button "›" at bounding box center [850, 373] width 35 height 35
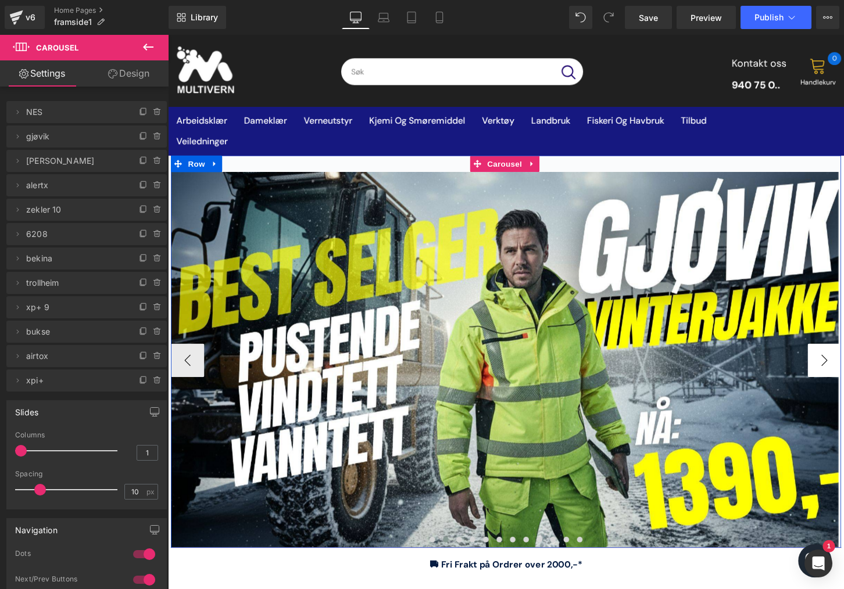
click at [839, 372] on button "›" at bounding box center [850, 373] width 35 height 35
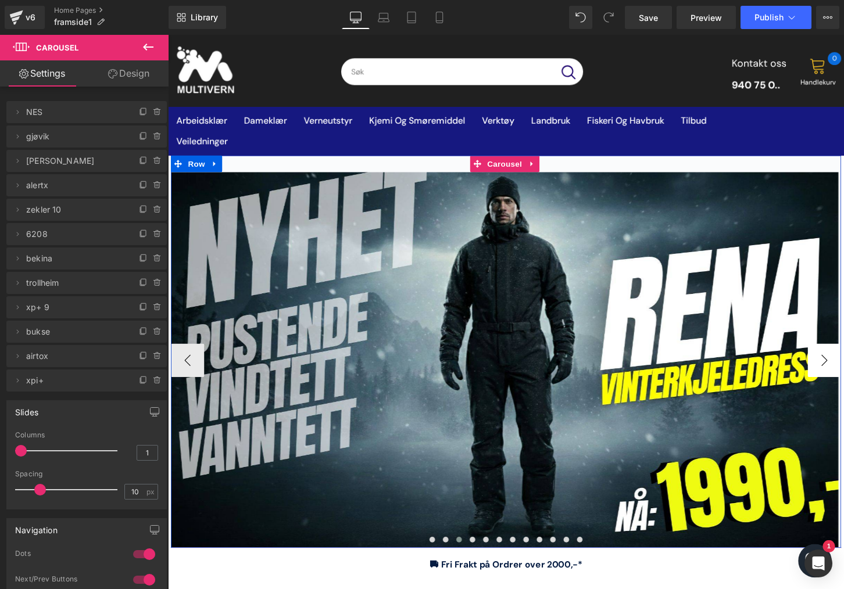
click at [839, 368] on button "›" at bounding box center [850, 373] width 35 height 35
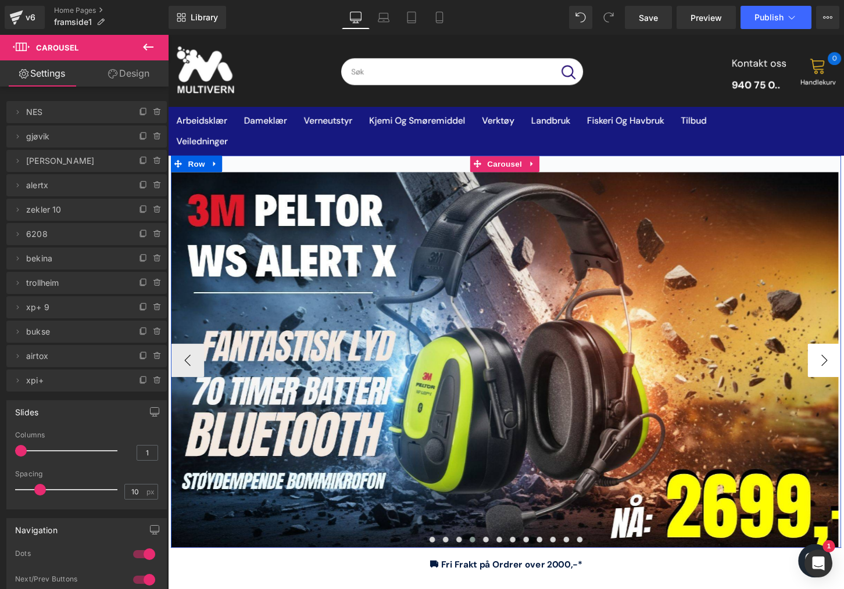
click at [839, 368] on button "›" at bounding box center [850, 373] width 35 height 35
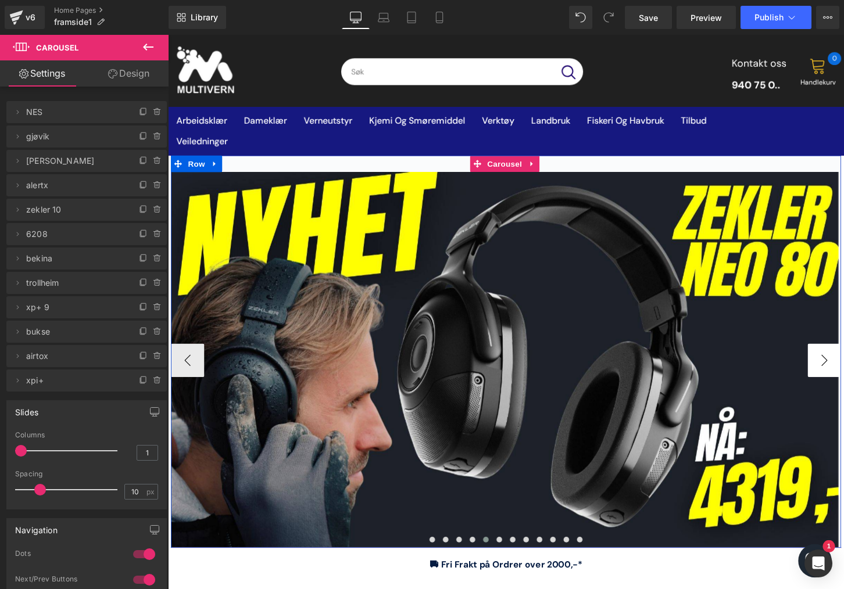
click at [839, 368] on button "›" at bounding box center [850, 373] width 35 height 35
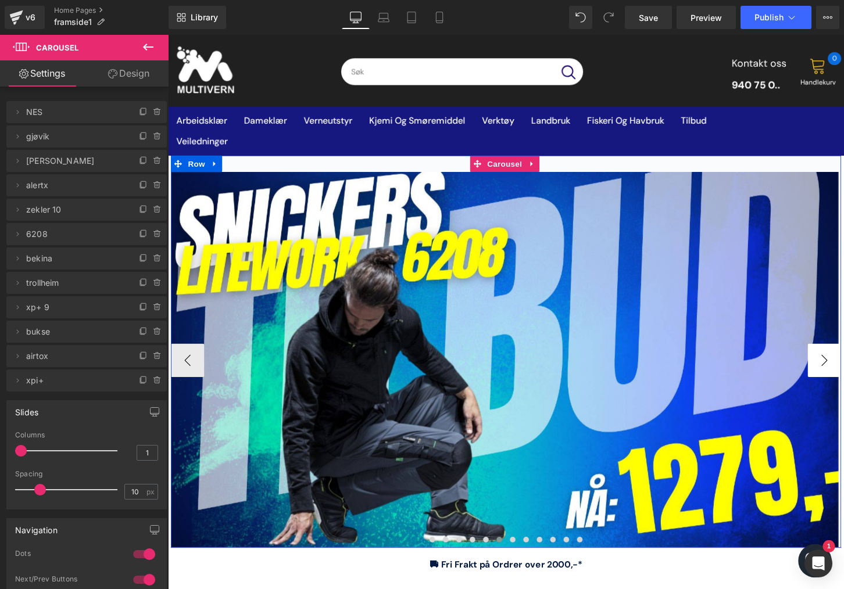
click at [839, 368] on button "›" at bounding box center [850, 373] width 35 height 35
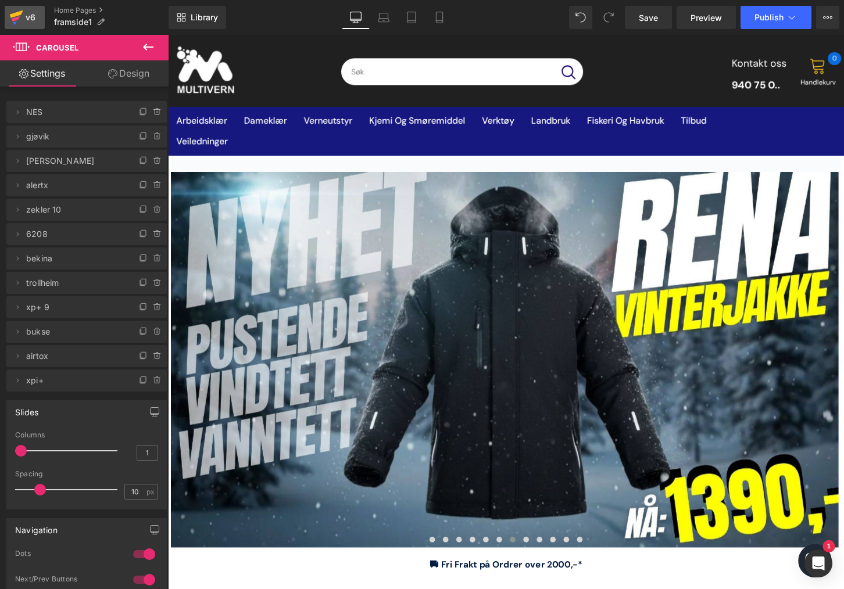
click at [34, 9] on link "v6" at bounding box center [25, 17] width 40 height 23
